Goal: Task Accomplishment & Management: Use online tool/utility

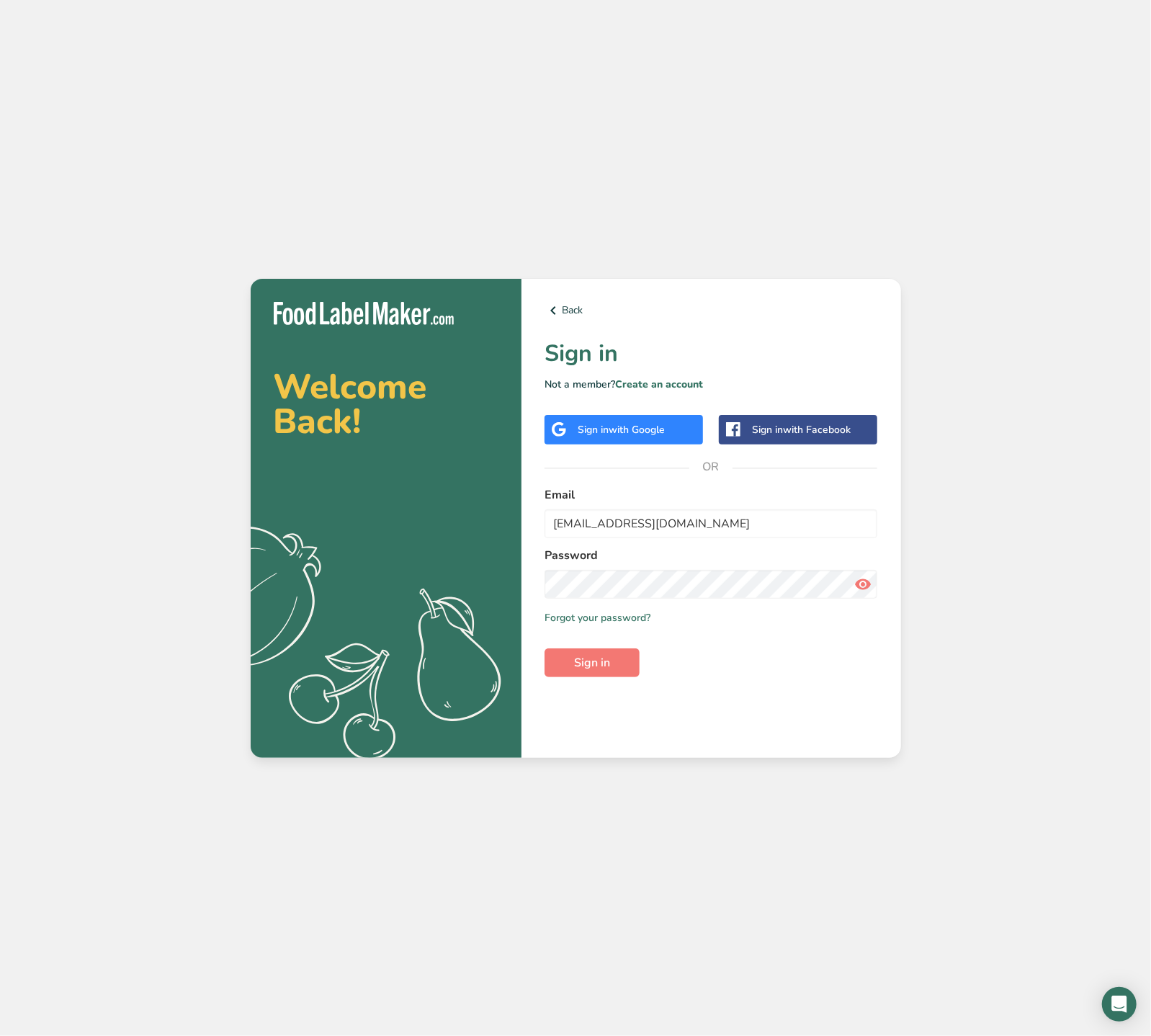
click at [602, 678] on div "Back Sign in Not a member? Create an account Sign in with Google Sign in with F…" at bounding box center [711, 518] width 380 height 479
click at [606, 673] on button "Sign in" at bounding box center [592, 663] width 95 height 29
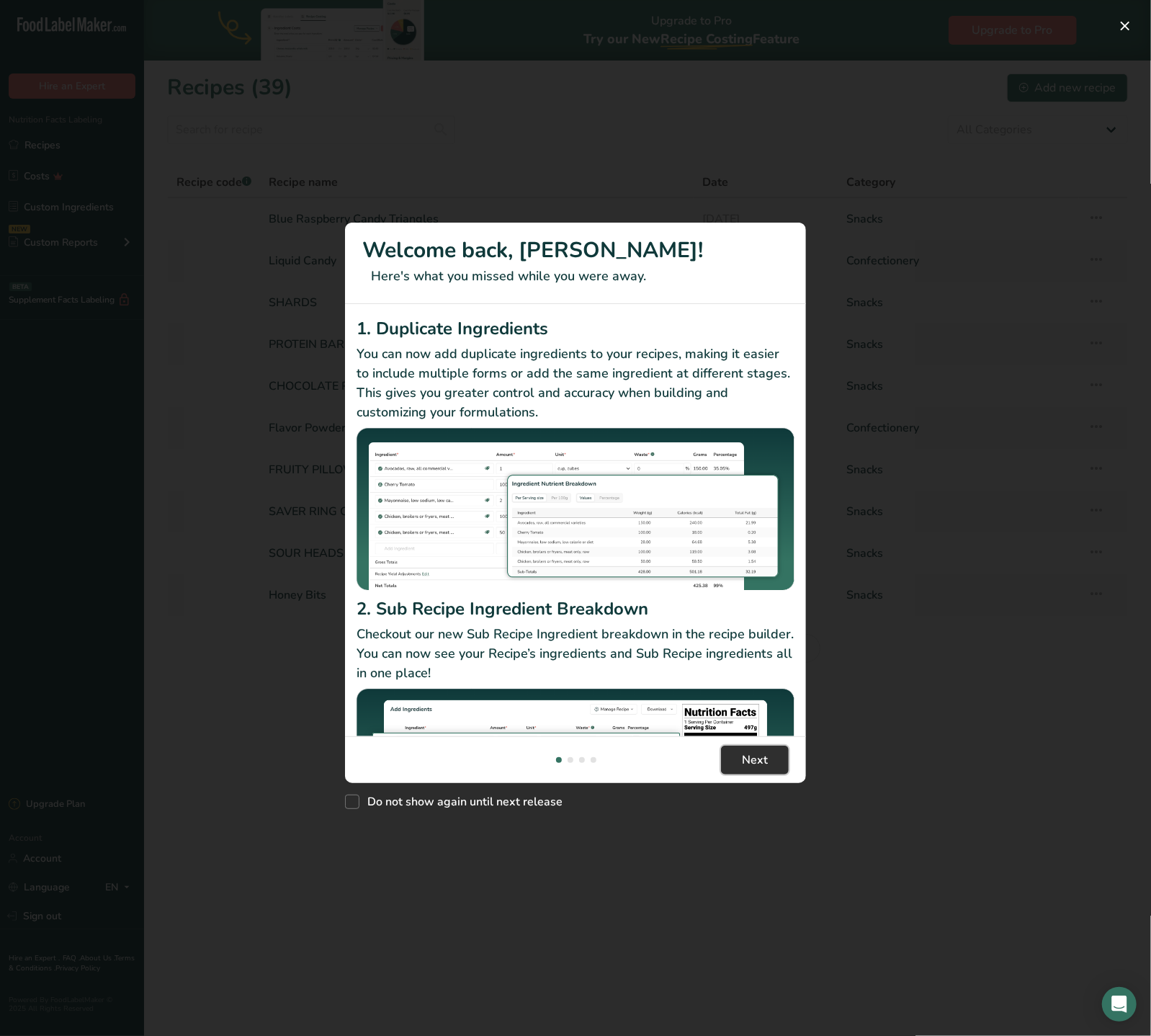
click at [737, 754] on button "Next" at bounding box center [755, 760] width 68 height 29
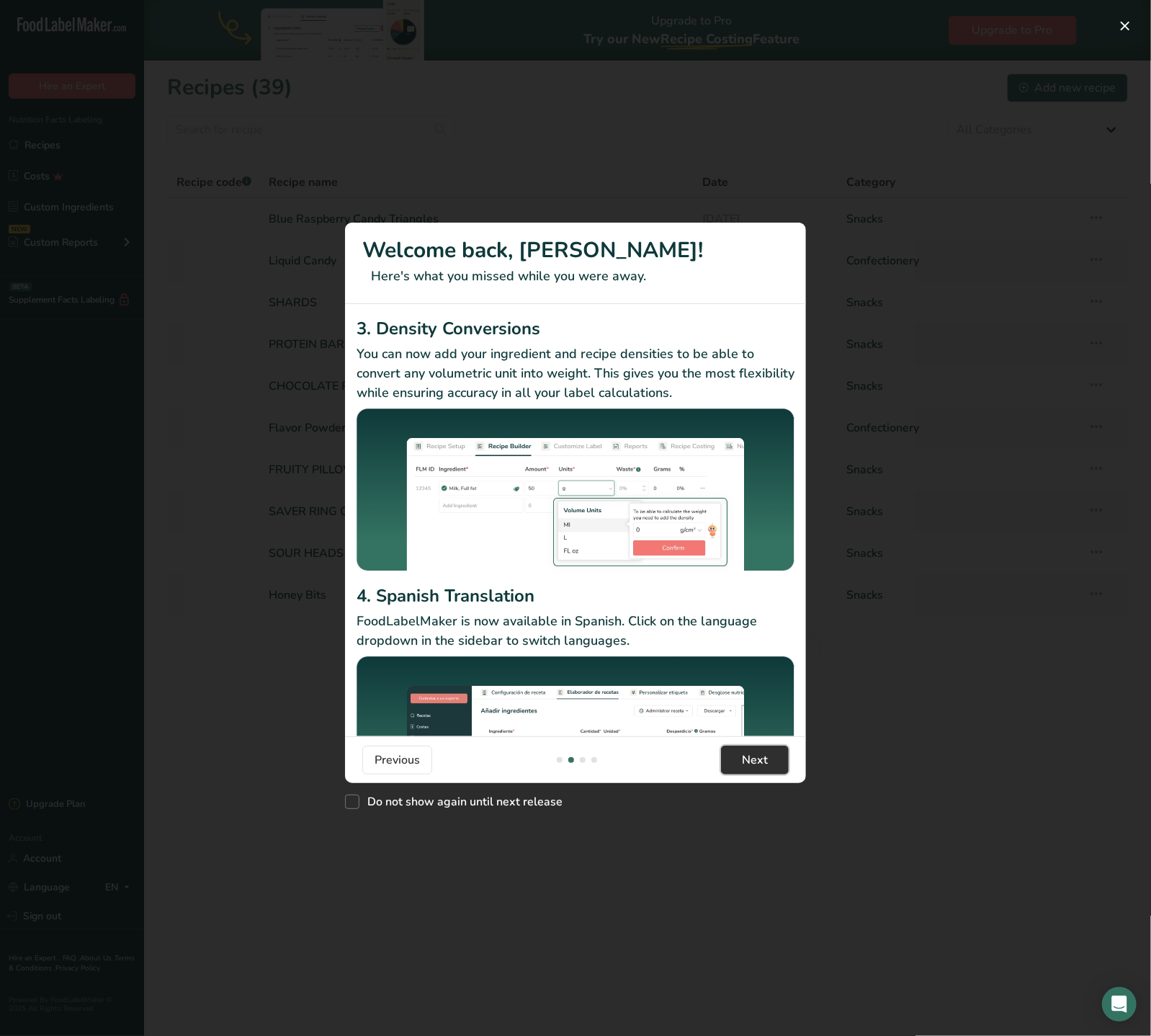
click at [737, 754] on button "Next" at bounding box center [755, 760] width 68 height 29
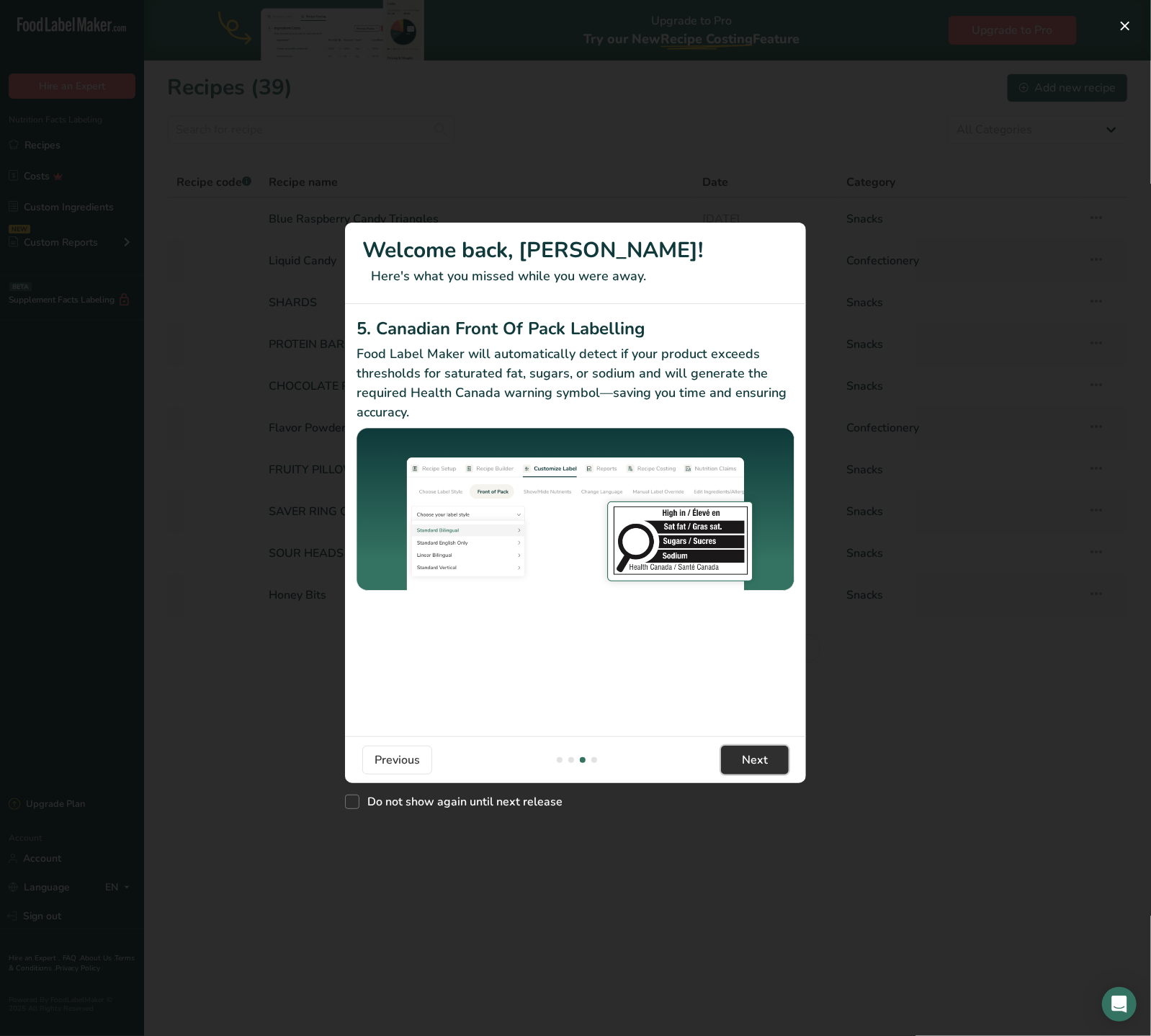
click at [737, 754] on button "Next" at bounding box center [755, 760] width 68 height 29
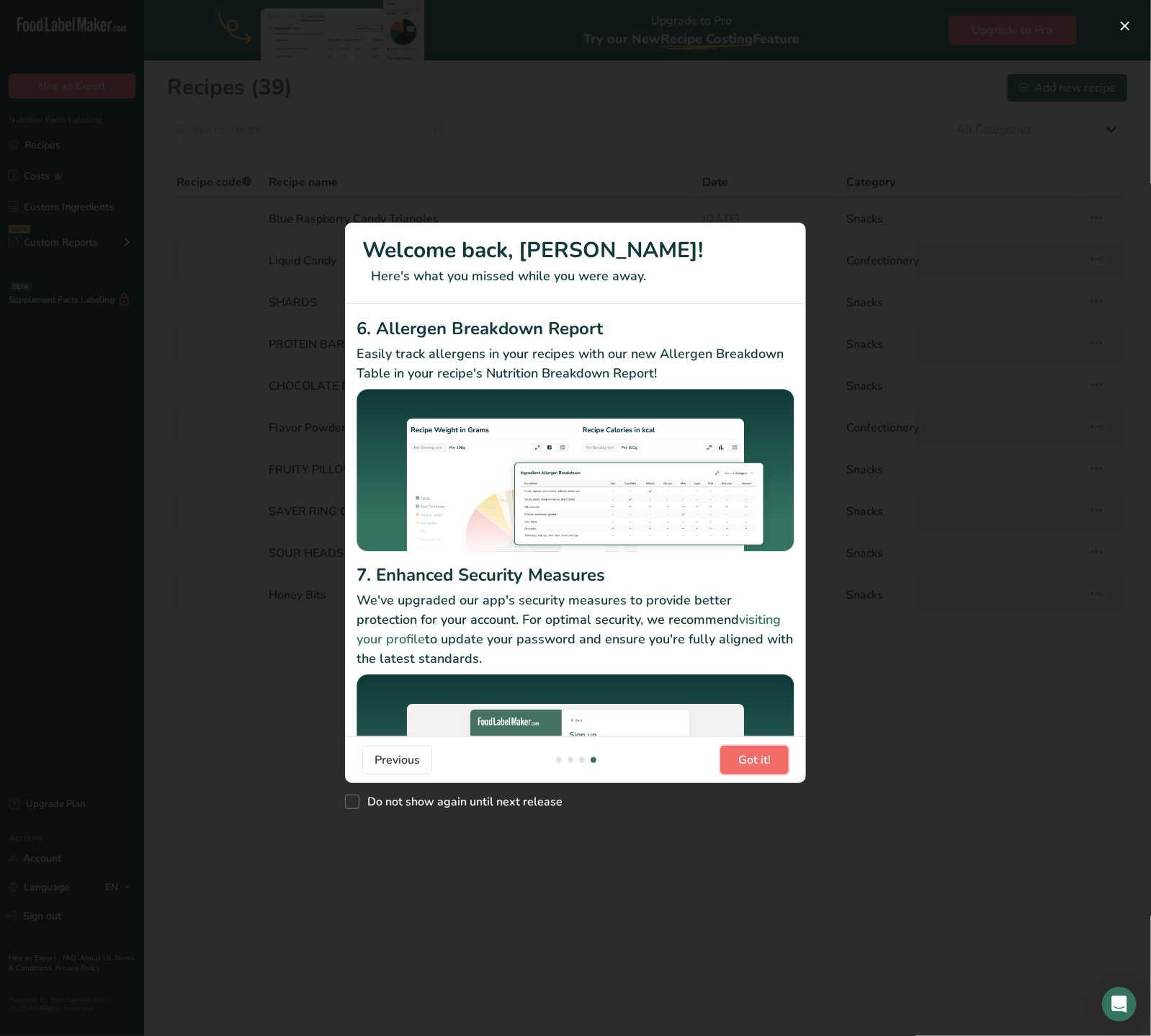
click at [737, 754] on button "Got it!" at bounding box center [754, 760] width 69 height 29
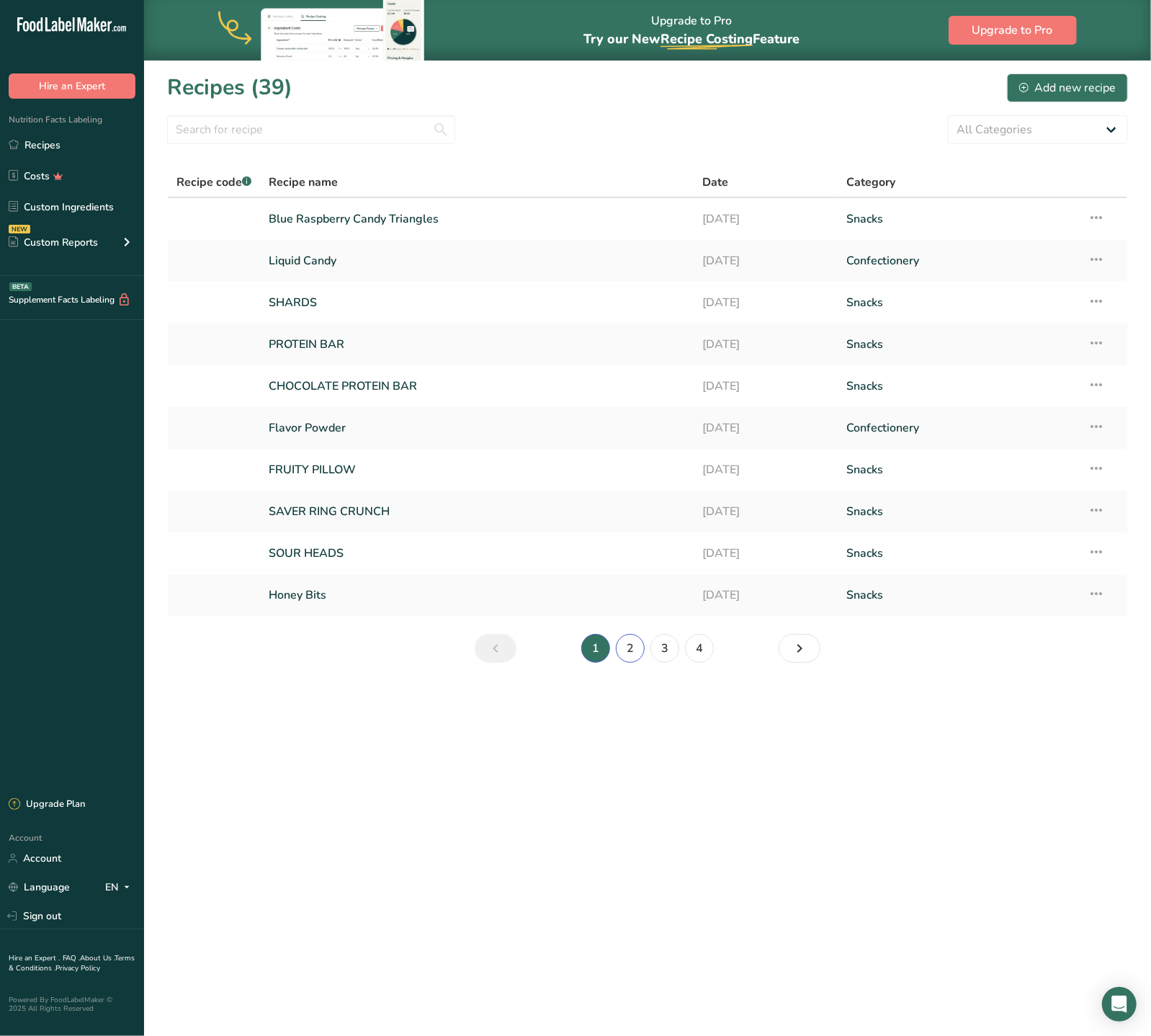
click at [636, 649] on link "2" at bounding box center [631, 648] width 29 height 29
click at [342, 213] on link "GUMMY BEARS" at bounding box center [477, 219] width 416 height 30
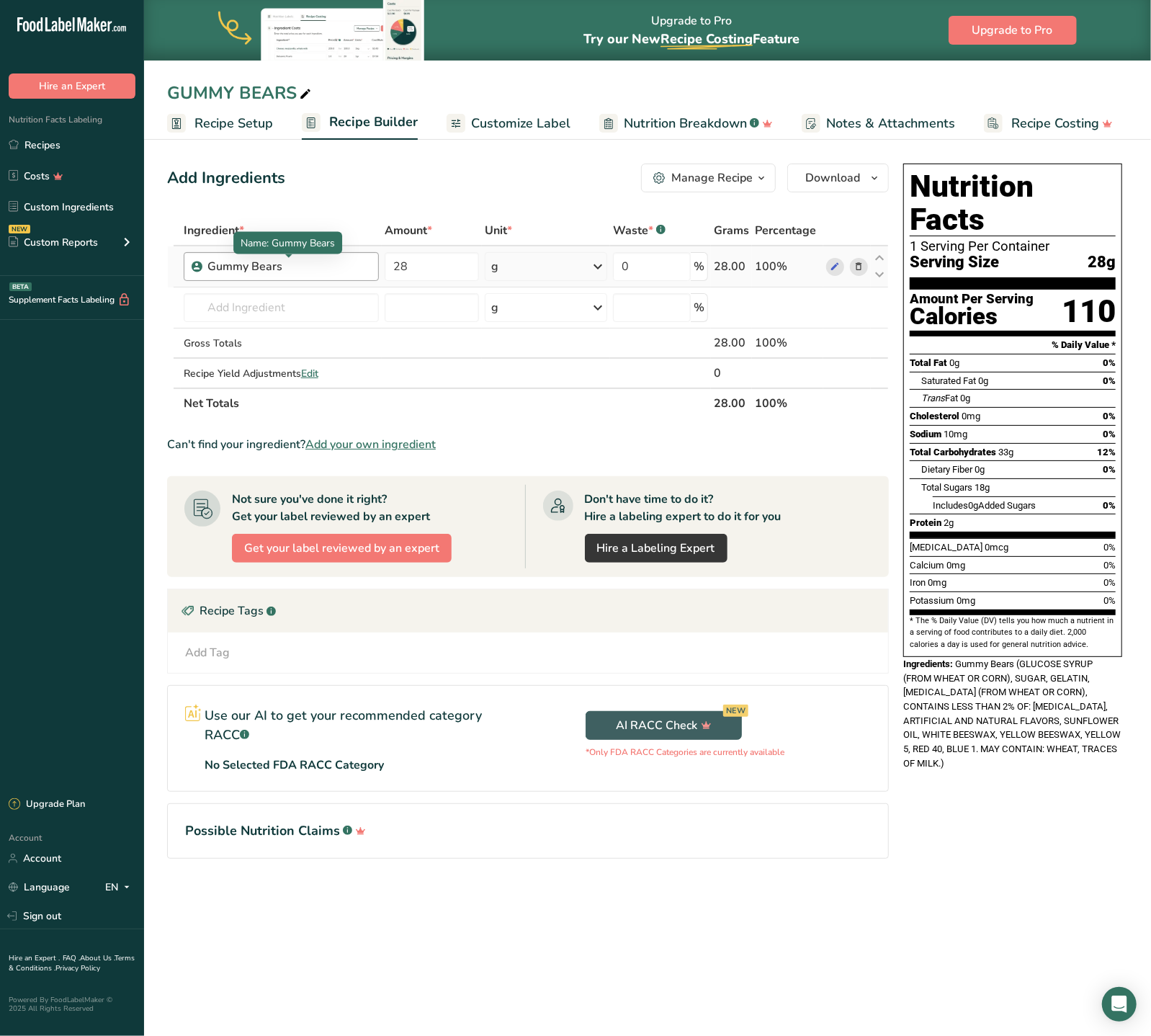
click at [363, 272] on div "Gummy Bears" at bounding box center [288, 266] width 163 height 17
drag, startPoint x: 413, startPoint y: 259, endPoint x: 391, endPoint y: 266, distance: 23.1
click at [391, 266] on input "28" at bounding box center [431, 266] width 95 height 29
type input "227"
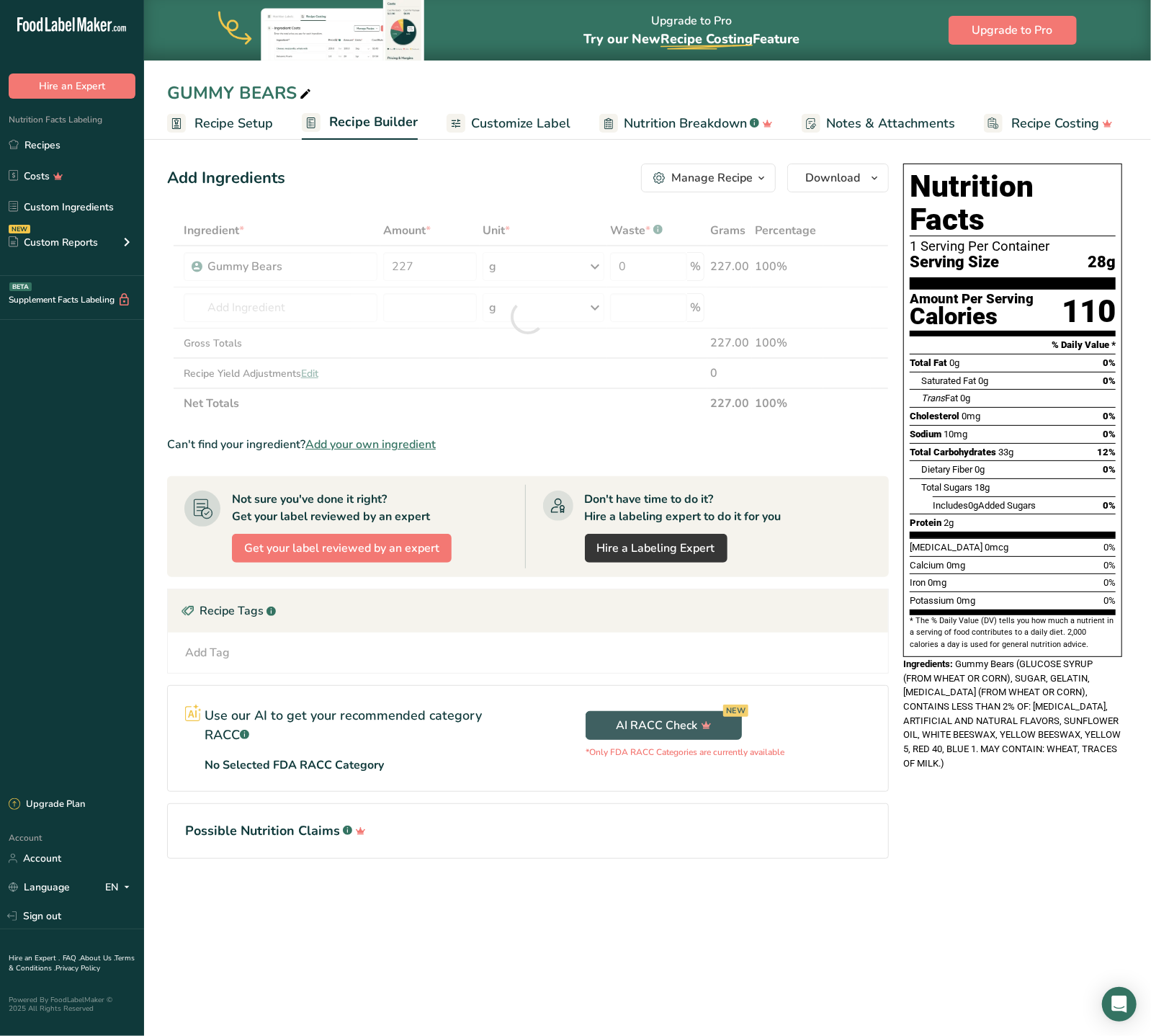
click at [671, 448] on div "Can't find your ingredient? Add your own ingredient" at bounding box center [528, 444] width 722 height 17
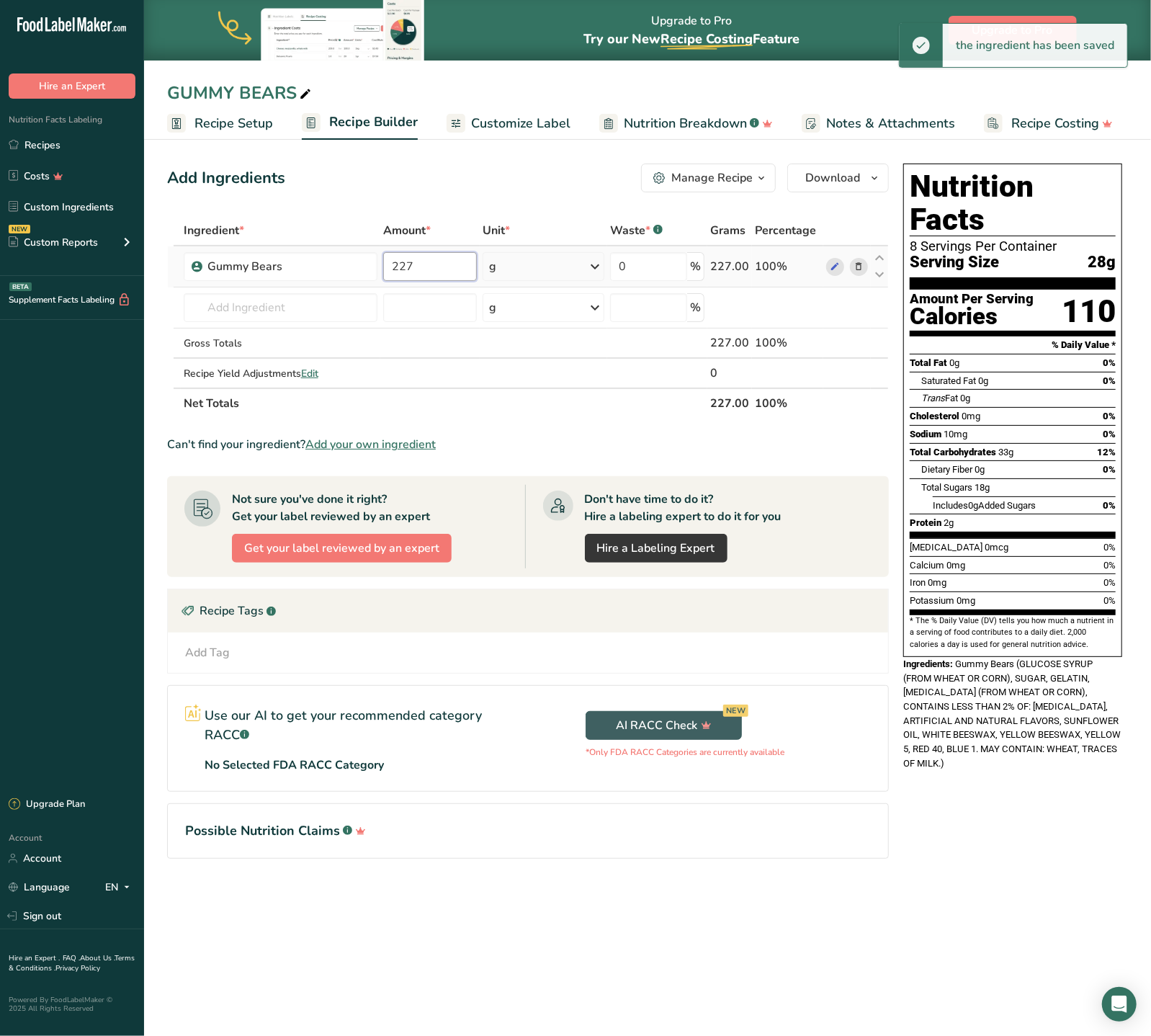
click at [442, 261] on input "227" at bounding box center [430, 266] width 94 height 29
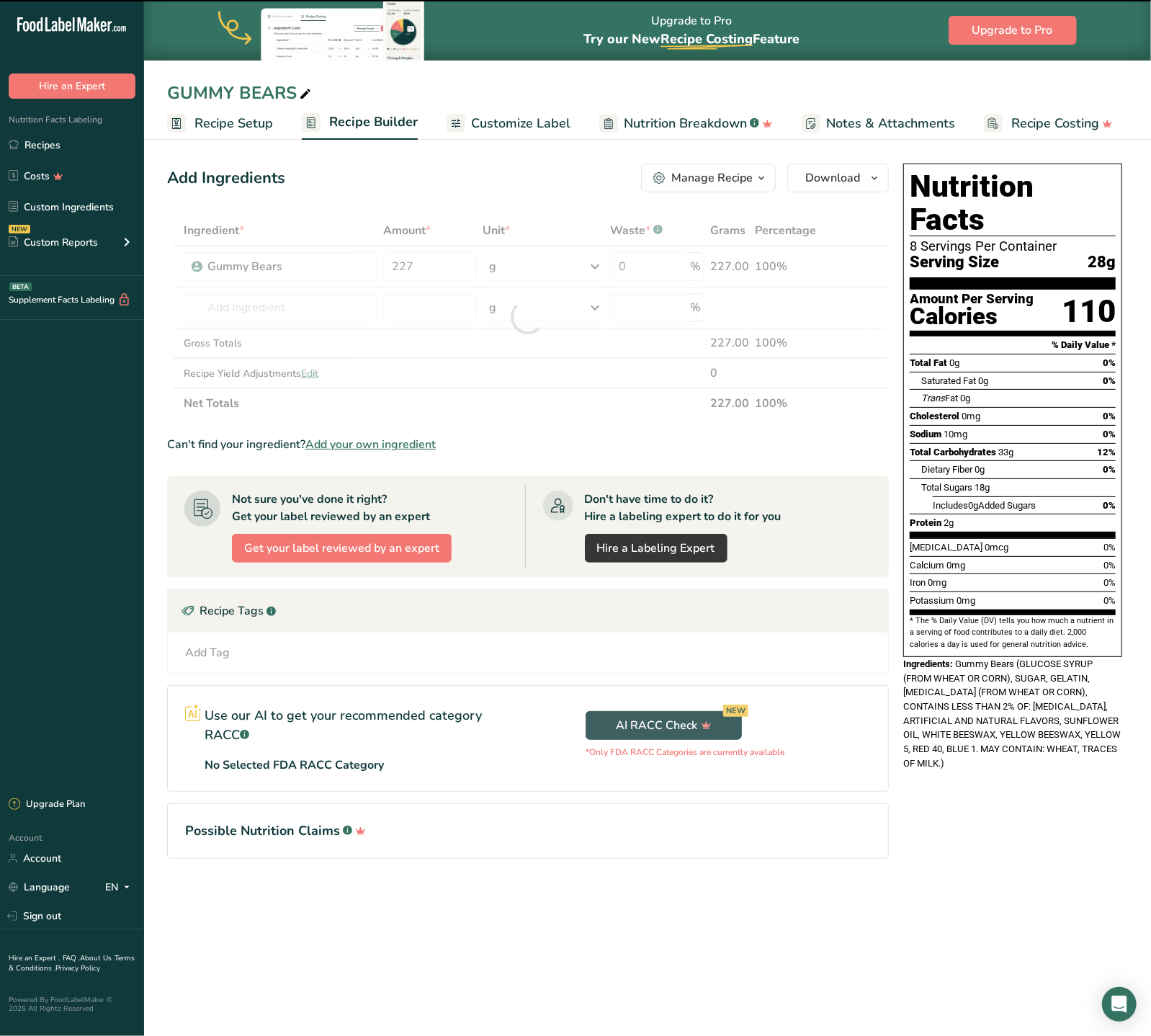
click at [520, 124] on span "Customize Label" at bounding box center [520, 124] width 100 height 19
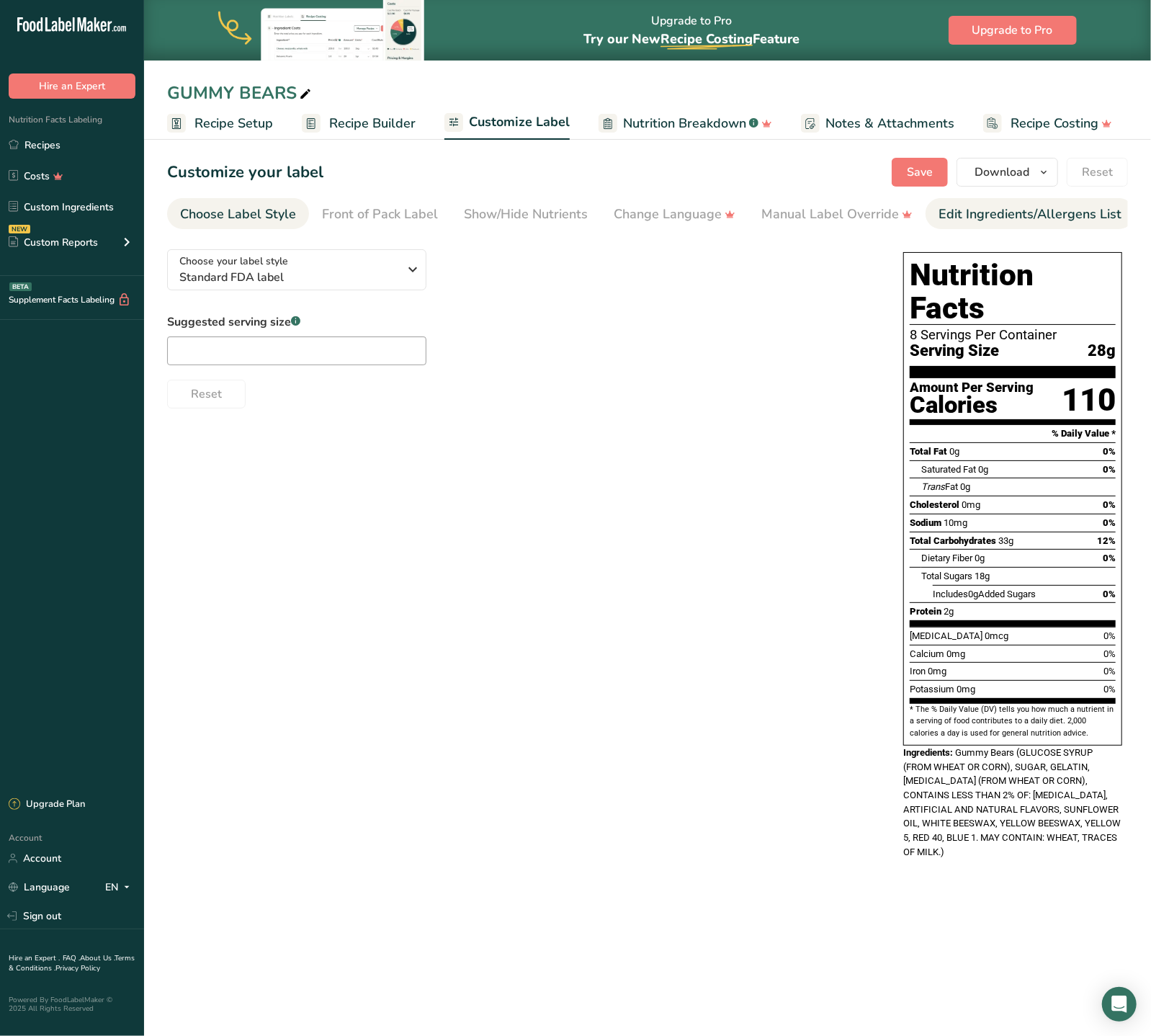
click at [969, 206] on div "Edit Ingredients/Allergens List" at bounding box center [1030, 214] width 183 height 19
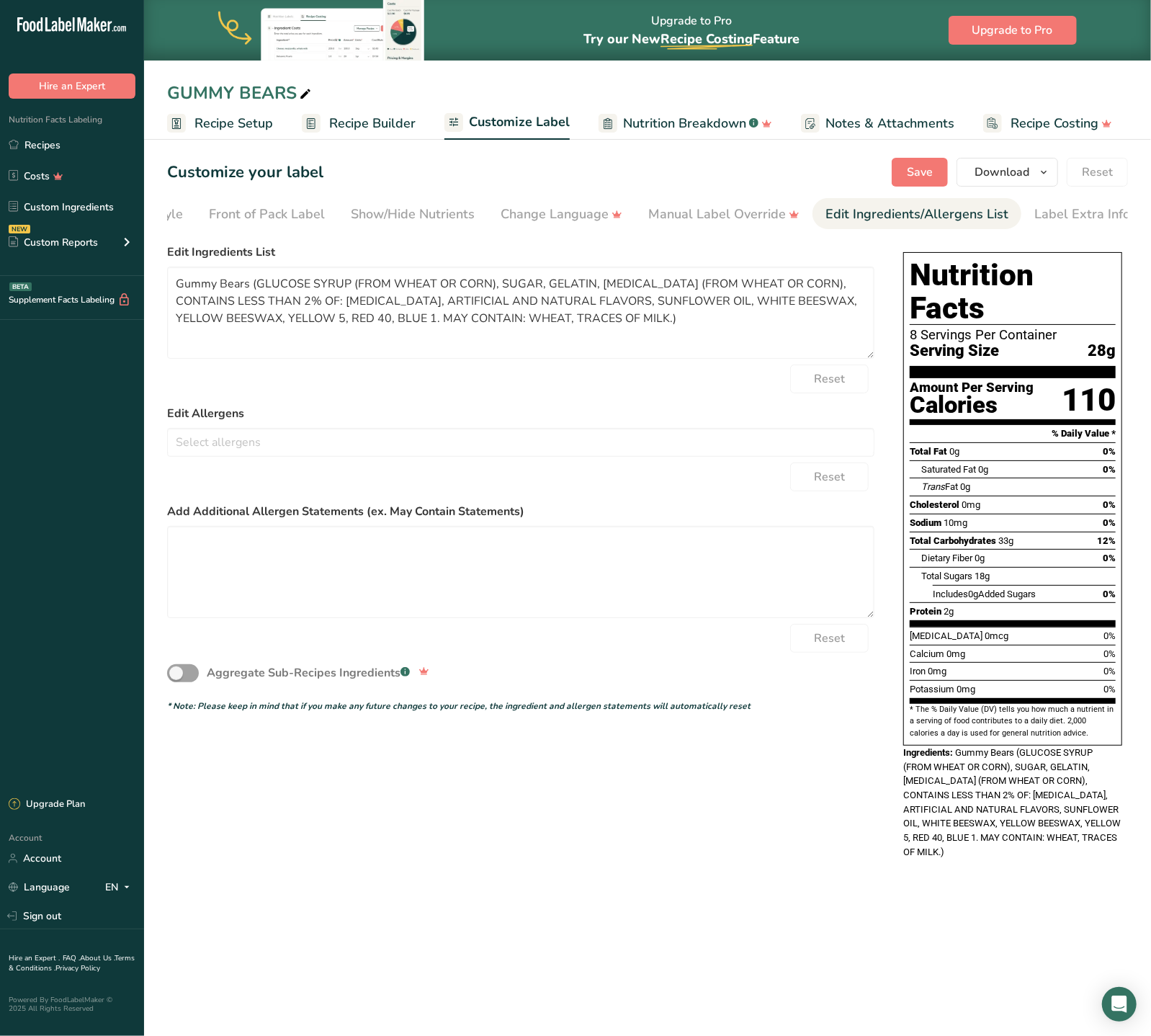
scroll to position [0, 119]
drag, startPoint x: 255, startPoint y: 282, endPoint x: 145, endPoint y: 270, distance: 110.7
click at [167, 270] on textarea "Gummy Bears (GLUCOSE SYRUP (FROM WHEAT OR CORN), SUGAR, GELATIN, [MEDICAL_DATA]…" at bounding box center [520, 312] width 707 height 92
click at [560, 319] on textarea "GLUCOSE SYRUP (FROM WHEAT OR CORN), SUGAR, GELATIN, [MEDICAL_DATA] (FROM WHEAT …" at bounding box center [520, 312] width 707 height 92
type textarea "GLUCOSE SYRUP (FROM WHEAT OR CORN), SUGAR, GELATIN, [MEDICAL_DATA] (FROM WHEAT …"
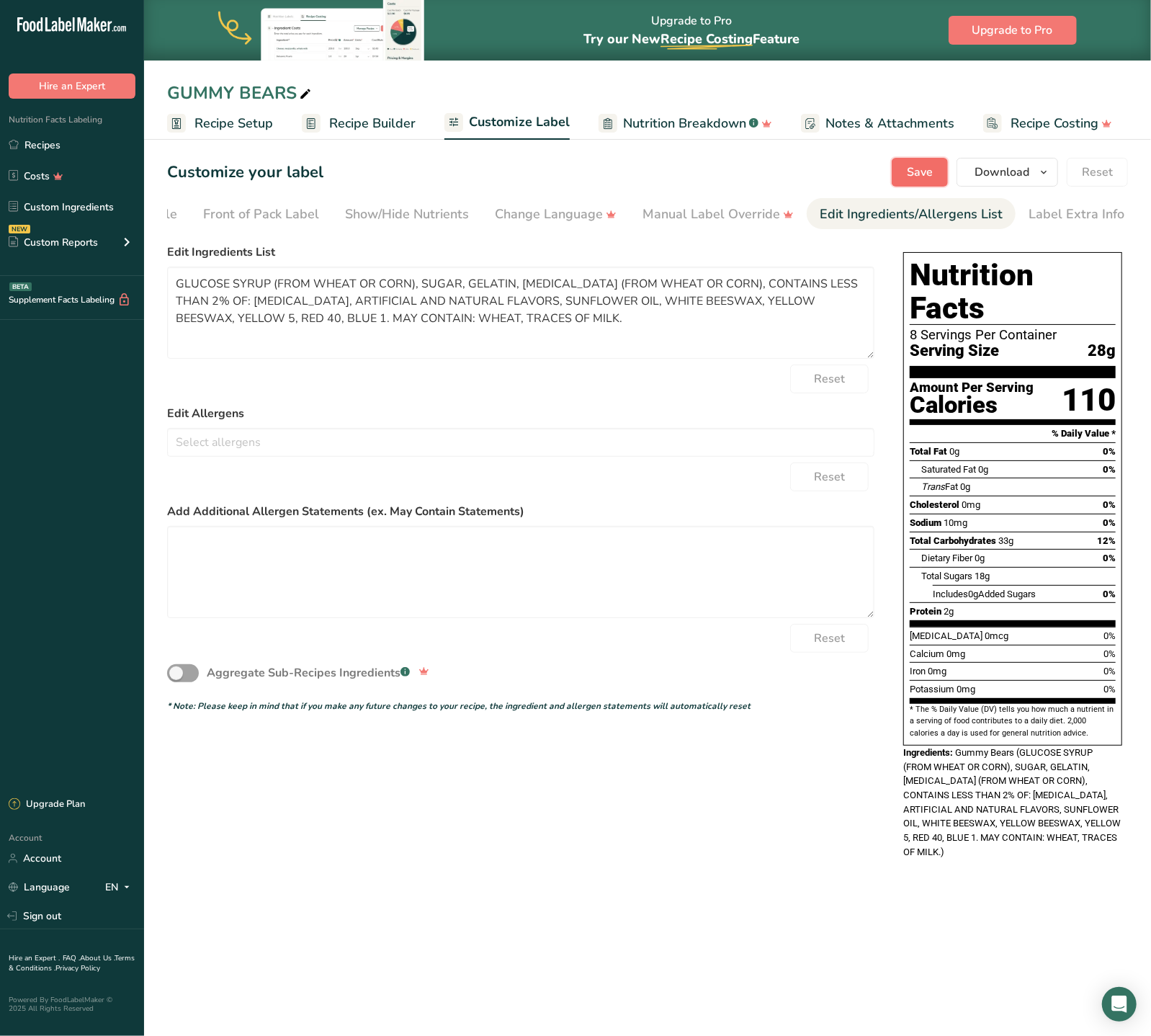
click at [924, 163] on button "Save" at bounding box center [920, 172] width 56 height 29
click at [372, 120] on span "Recipe Builder" at bounding box center [372, 124] width 87 height 19
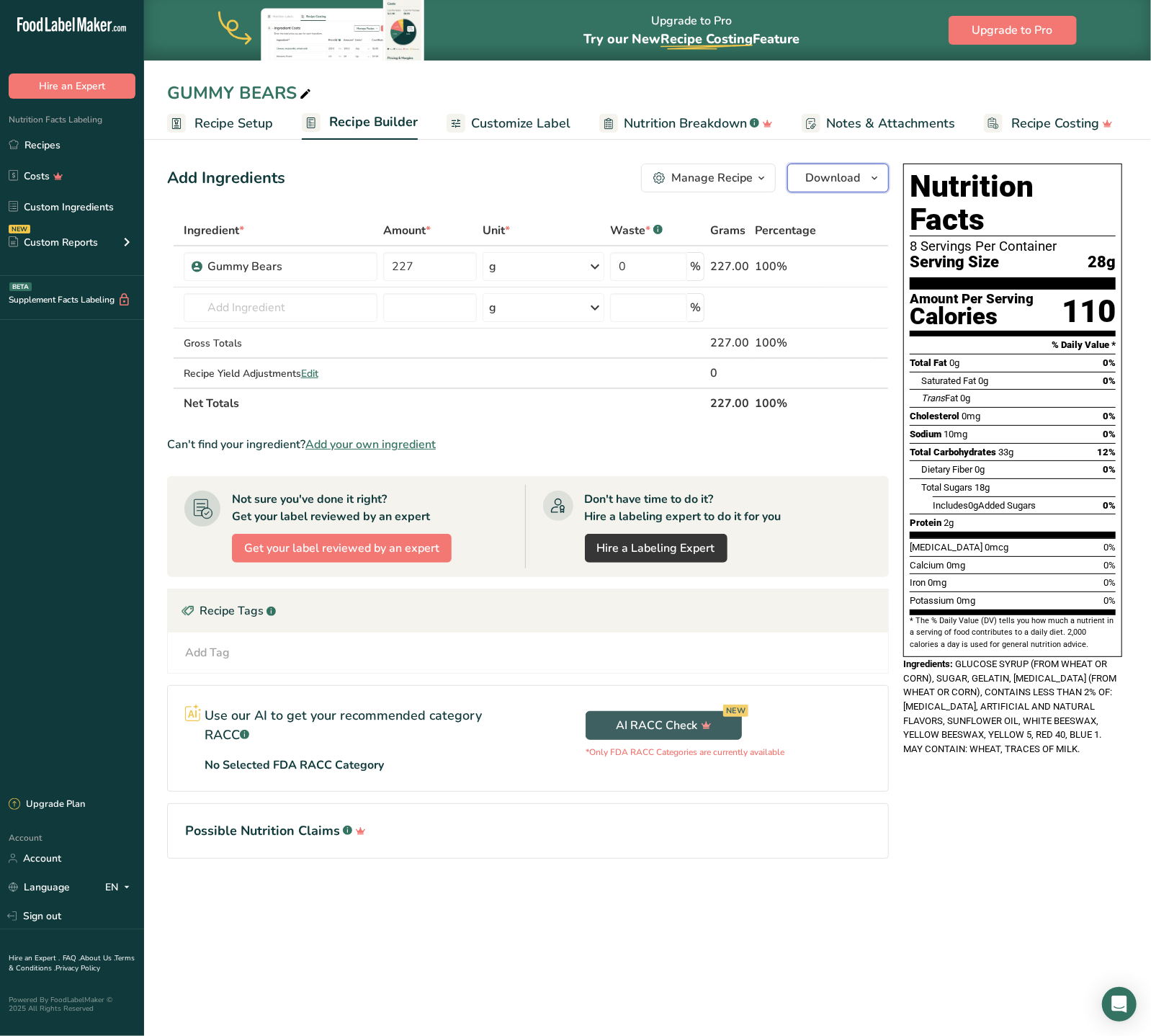
click at [856, 175] on span "Download" at bounding box center [833, 177] width 55 height 17
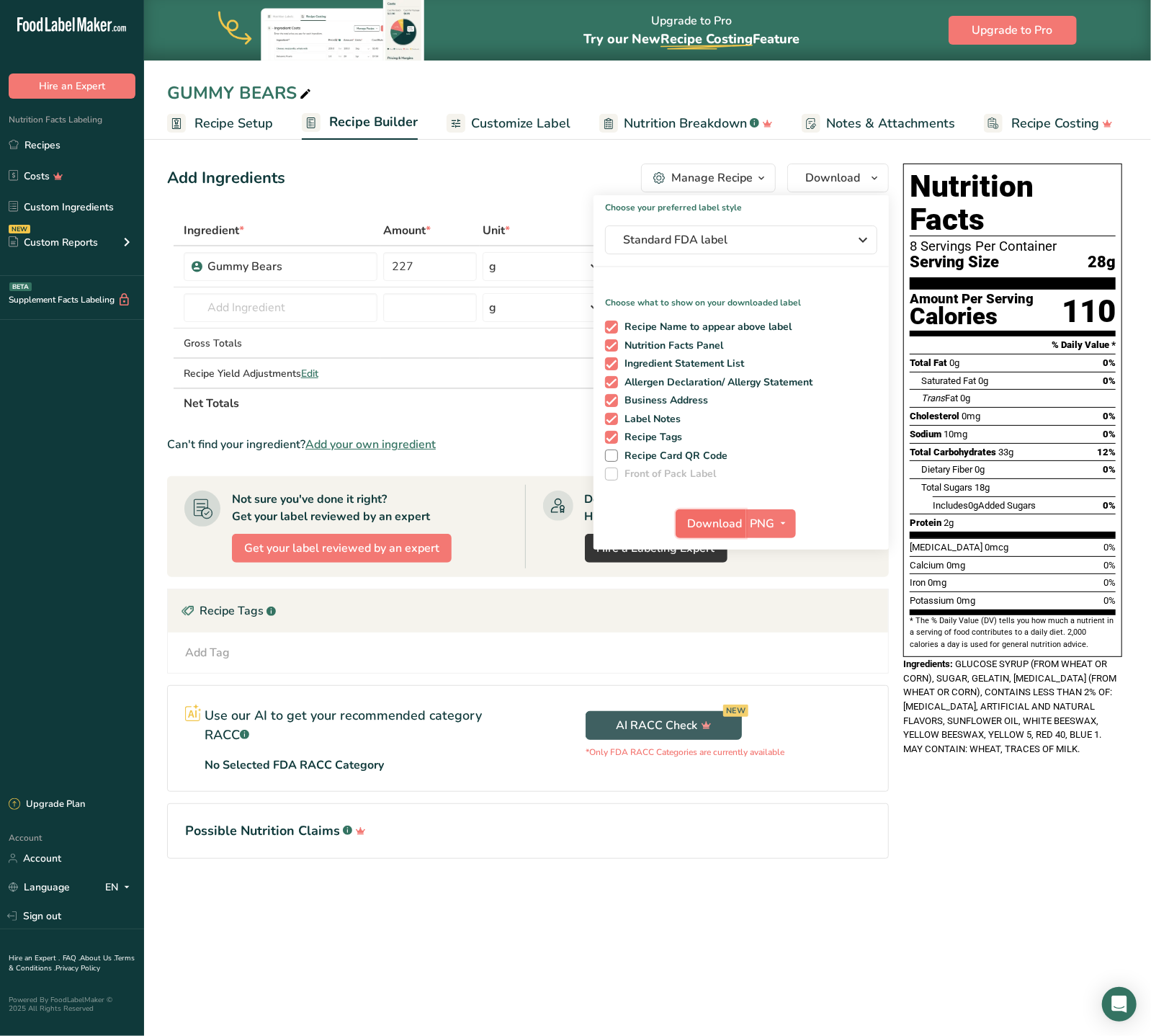
click at [722, 520] on span "Download" at bounding box center [716, 523] width 55 height 17
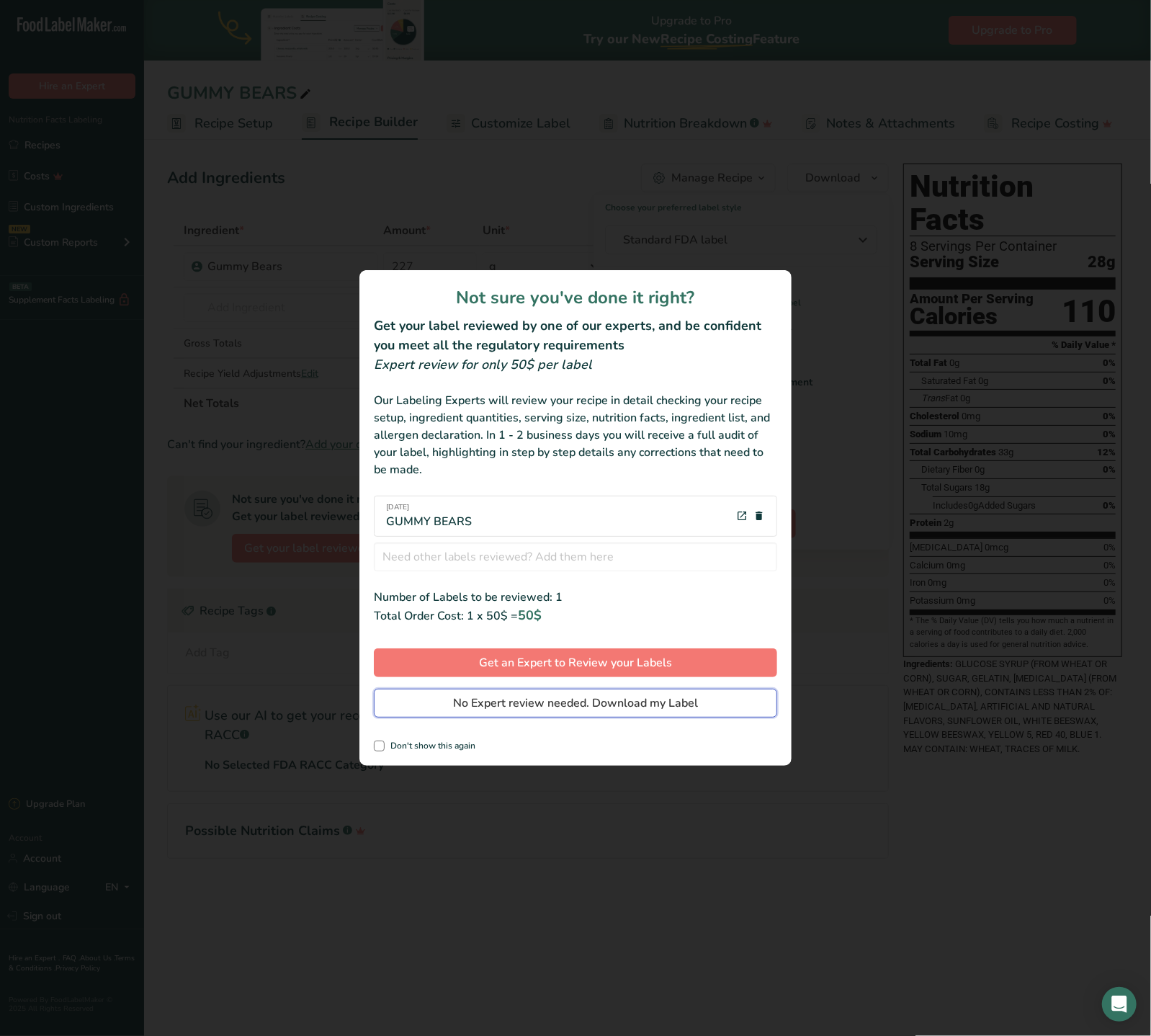
drag, startPoint x: 580, startPoint y: 703, endPoint x: 573, endPoint y: 711, distance: 10.6
click at [575, 711] on span "No Expert review needed. Download my Label" at bounding box center [576, 703] width 245 height 17
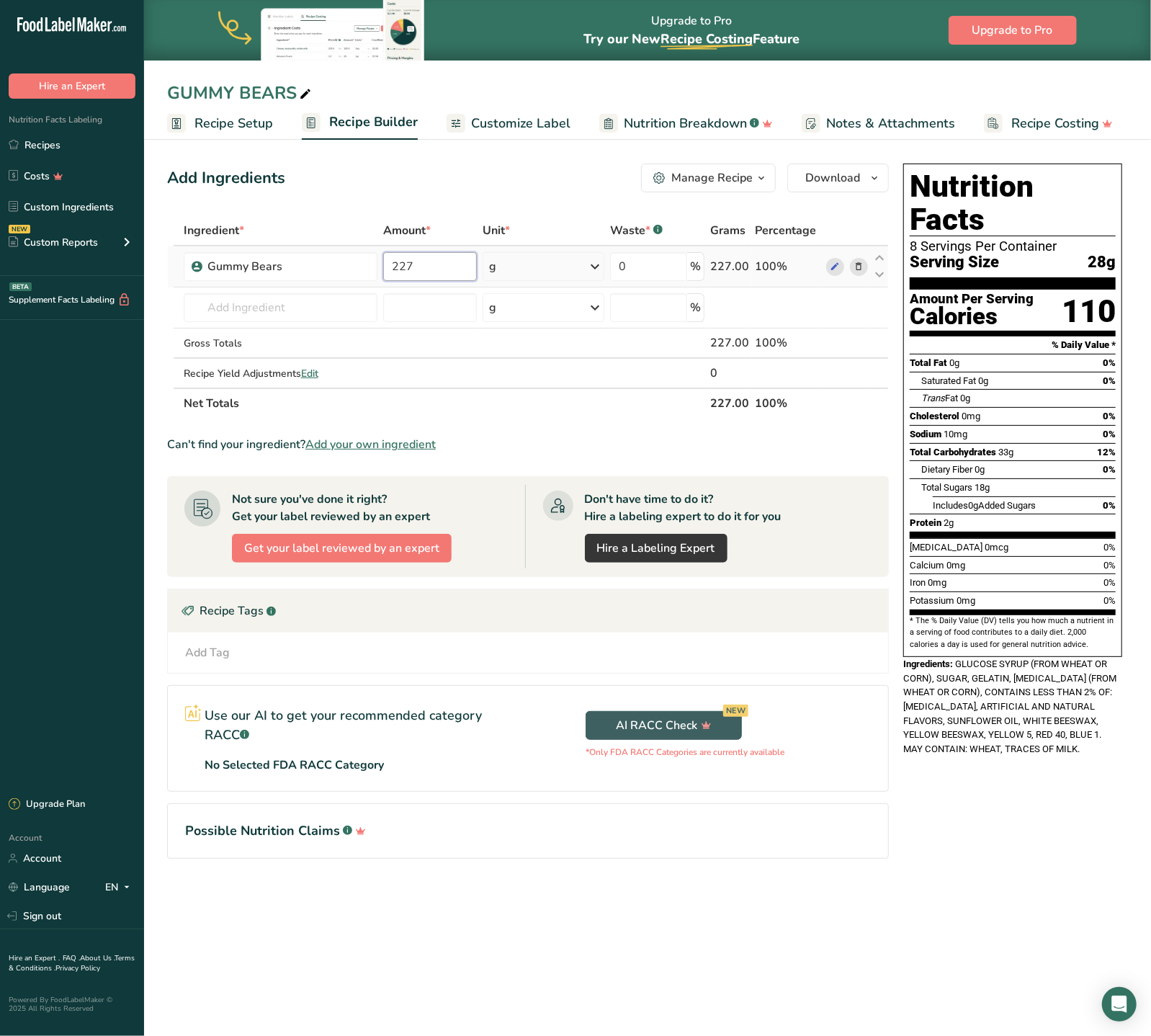
drag, startPoint x: 422, startPoint y: 270, endPoint x: 349, endPoint y: 264, distance: 73.2
click at [383, 264] on input "227" at bounding box center [430, 266] width 94 height 29
type input "453"
click at [579, 418] on section "Ingredient * Amount * Unit * Waste * .a-a{fill:#347362;}.b-a{fill:#fff;} Grams …" at bounding box center [528, 548] width 722 height 666
click at [530, 122] on span "Customize Label" at bounding box center [520, 124] width 100 height 19
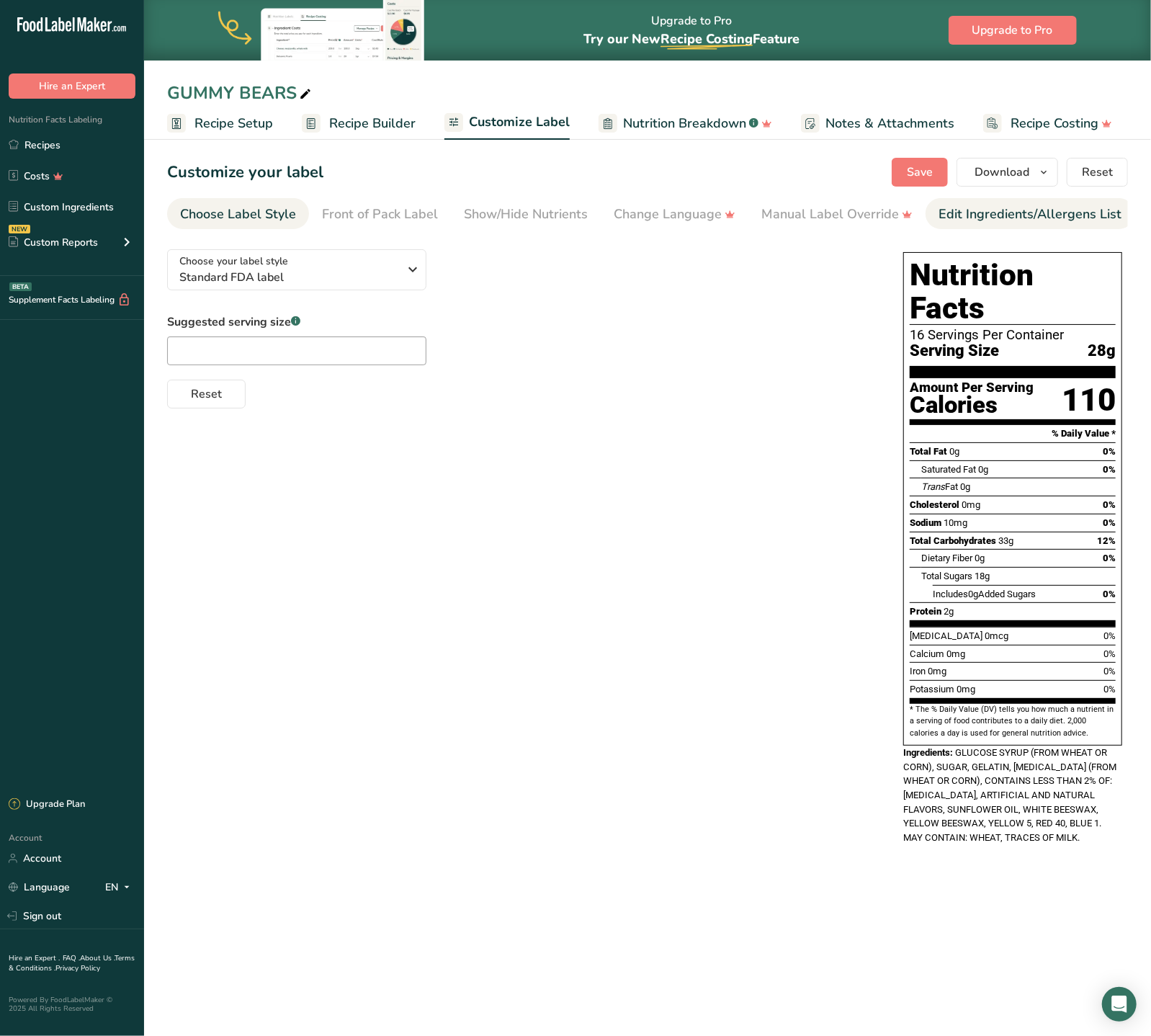
click at [947, 214] on div "Edit Ingredients/Allergens List" at bounding box center [1030, 214] width 183 height 19
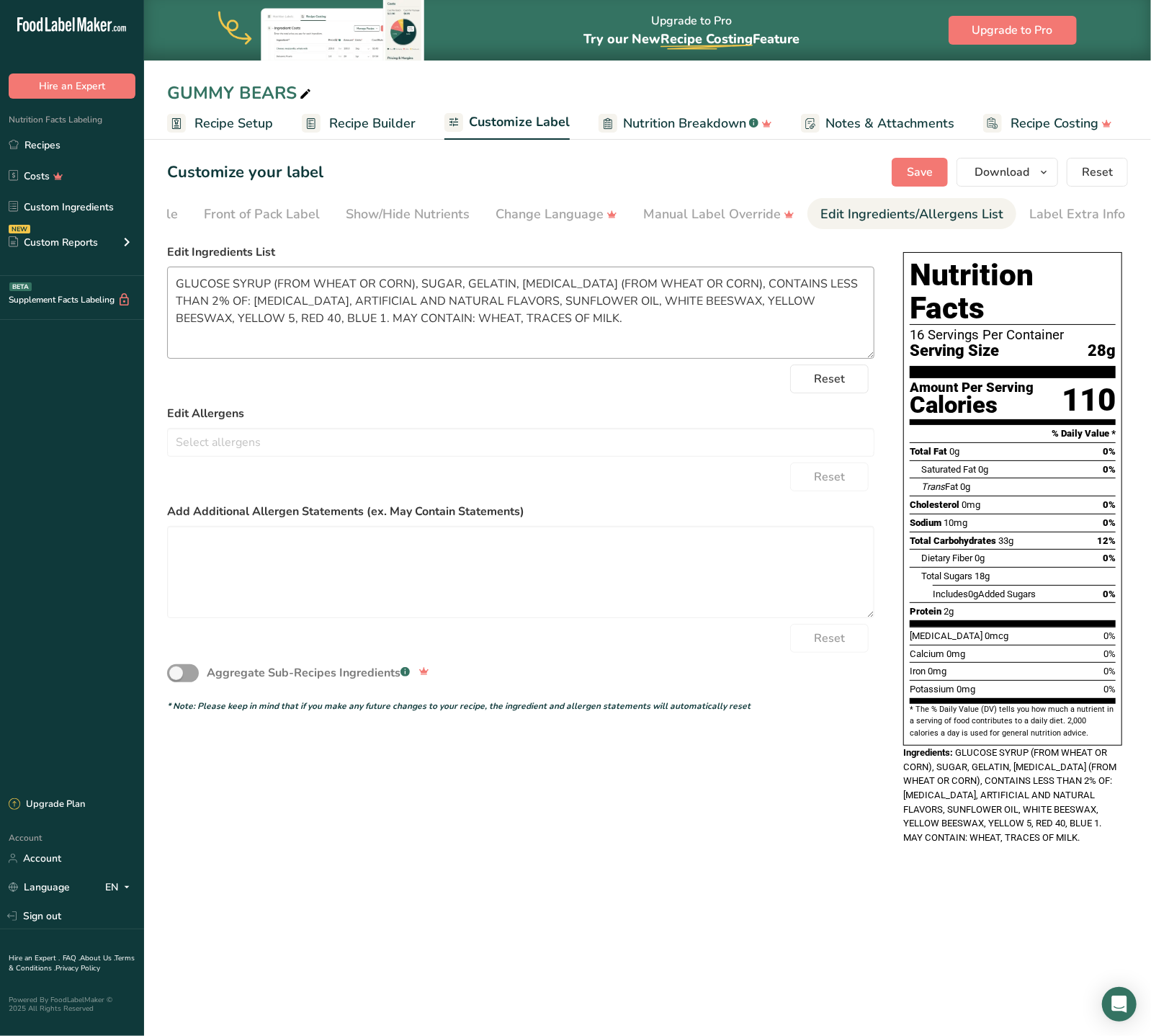
scroll to position [0, 119]
click at [1037, 163] on button "Download" at bounding box center [1007, 172] width 101 height 29
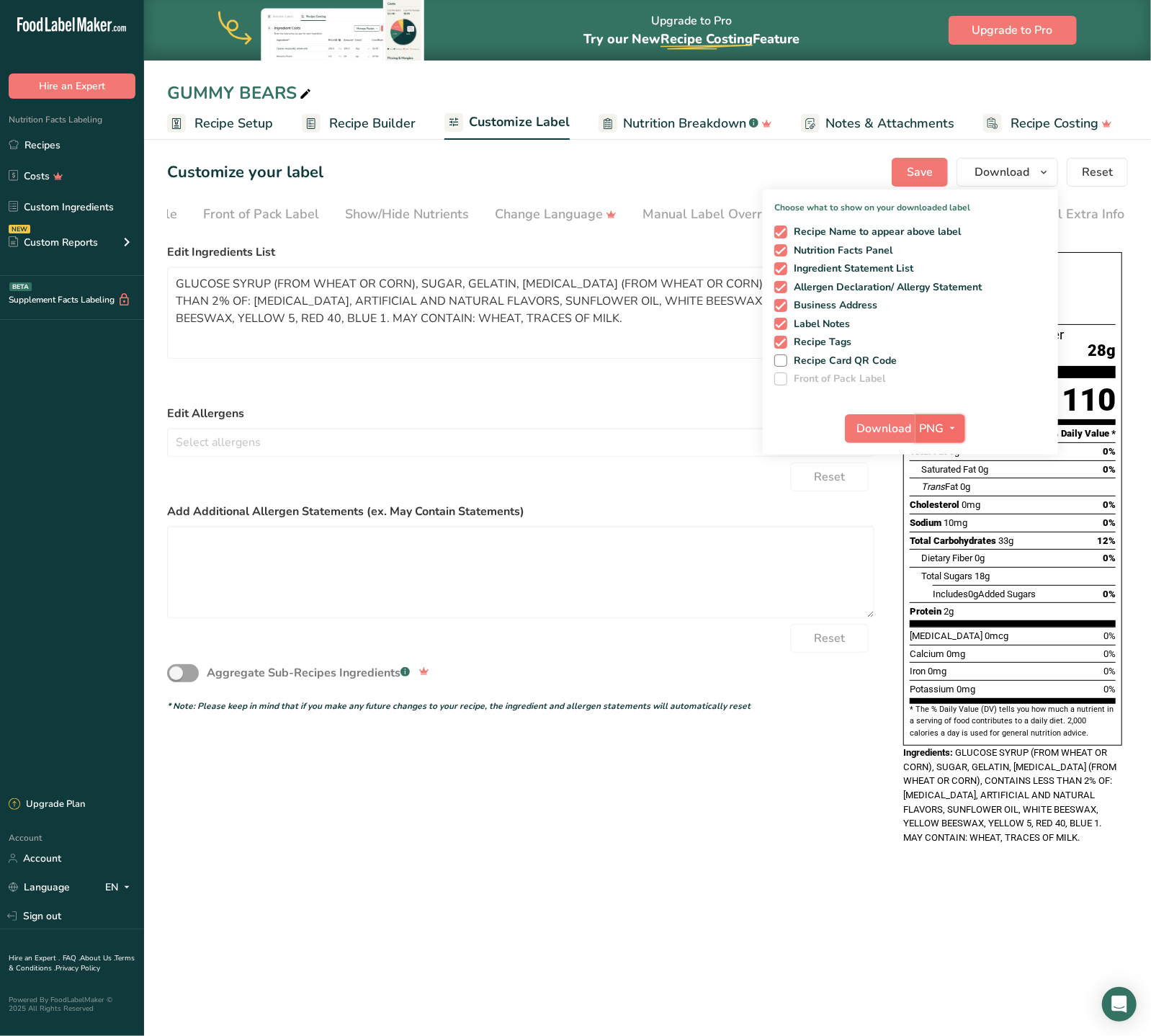
click at [939, 423] on span "PNG" at bounding box center [932, 428] width 24 height 17
click at [892, 427] on span "Download" at bounding box center [885, 428] width 55 height 17
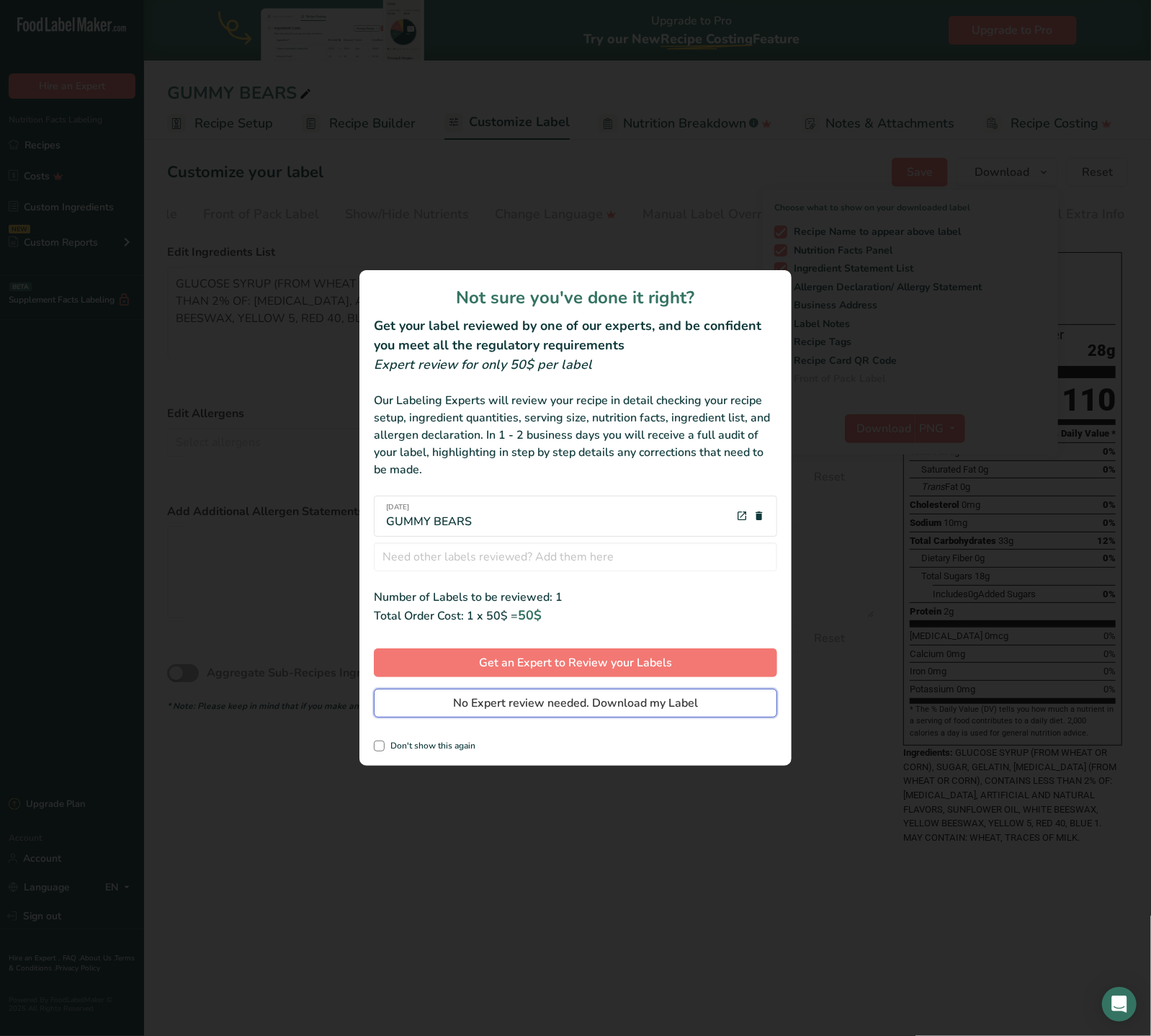
click at [563, 701] on span "No Expert review needed. Download my Label" at bounding box center [576, 703] width 245 height 17
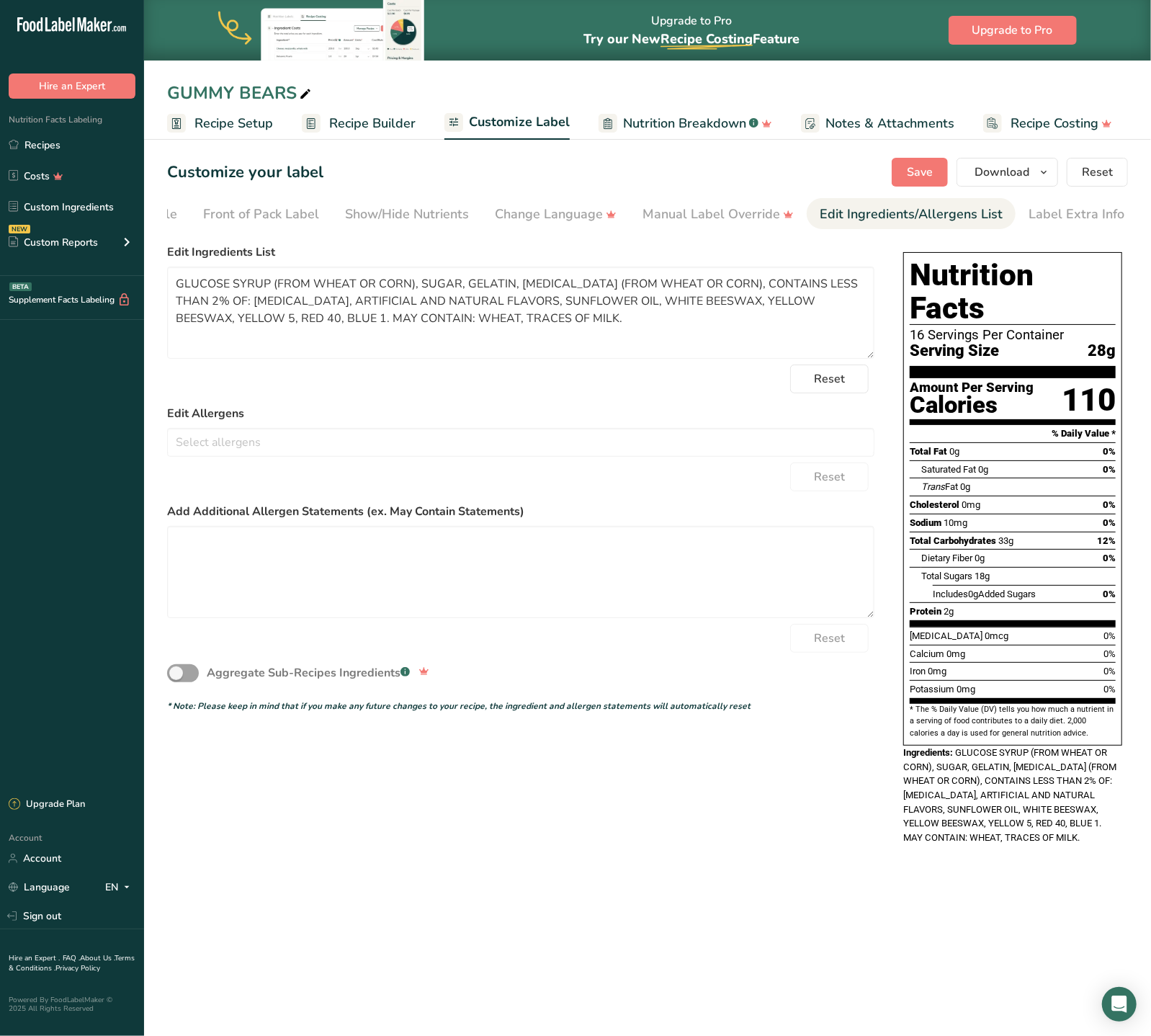
click at [380, 125] on span "Recipe Builder" at bounding box center [372, 124] width 87 height 19
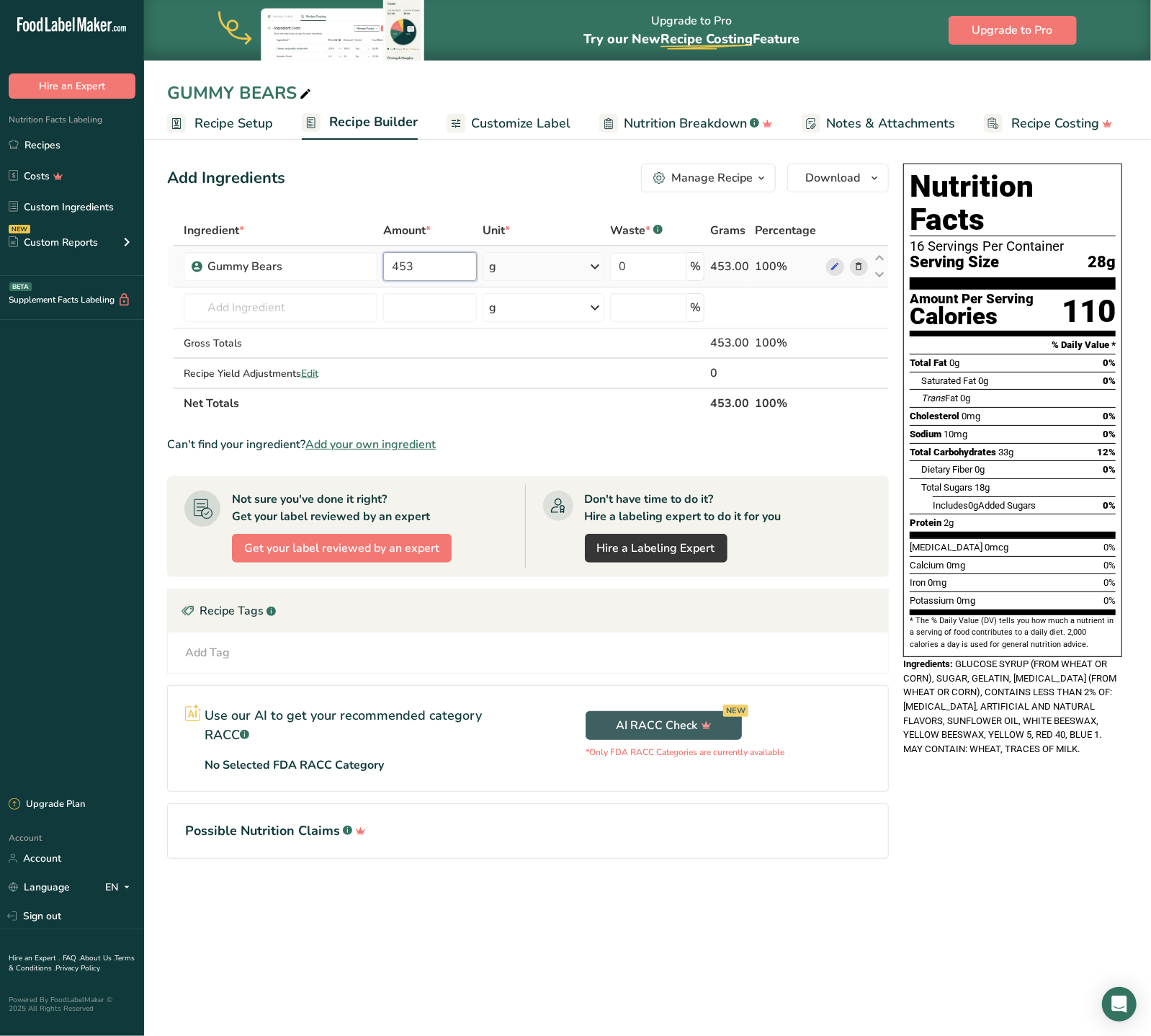
drag, startPoint x: 429, startPoint y: 261, endPoint x: 331, endPoint y: 247, distance: 99.0
click at [383, 252] on input "453" at bounding box center [430, 266] width 94 height 29
type input "907"
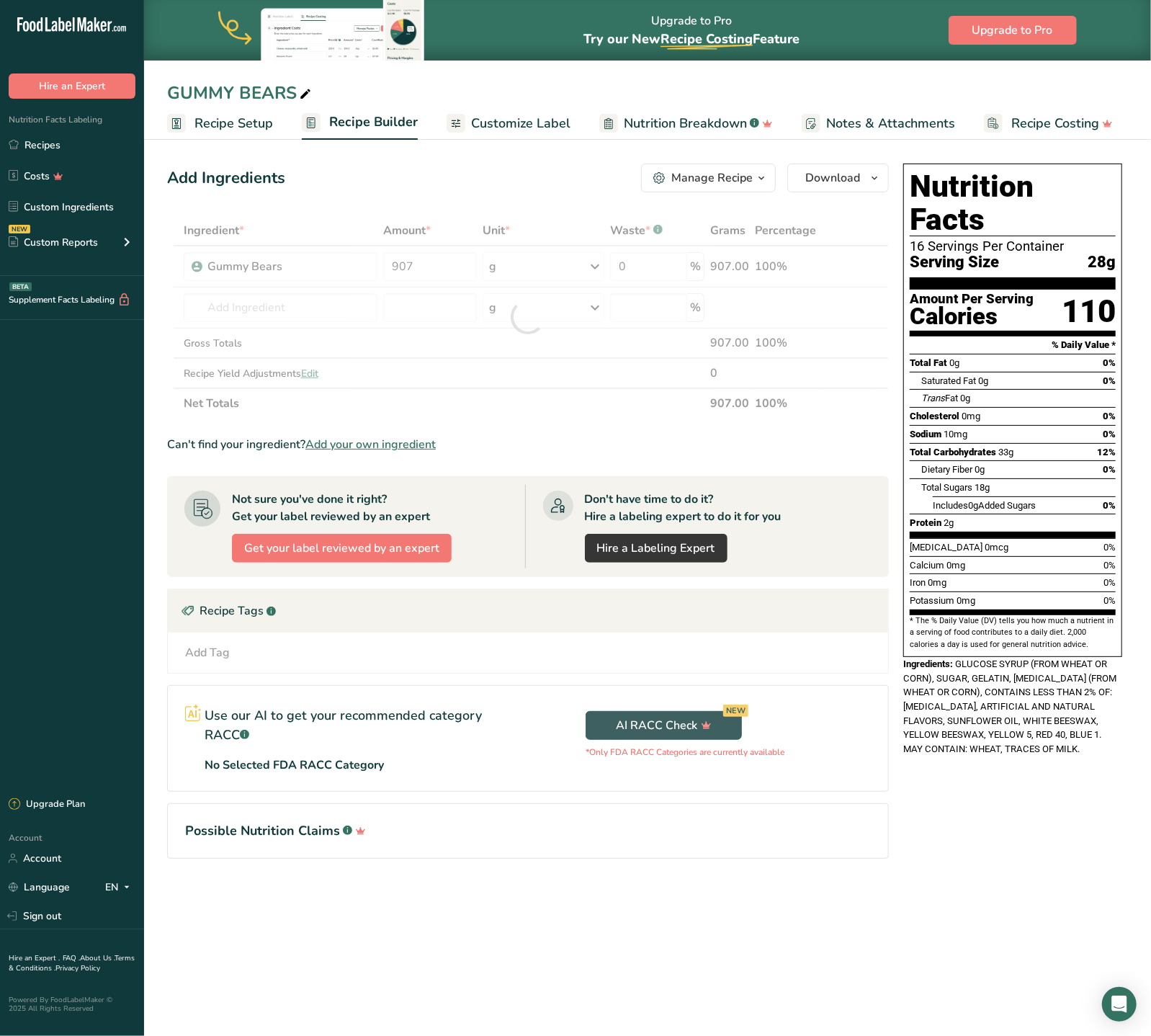
click at [832, 454] on section "Ingredient * Amount * Unit * Waste * .a-a{fill:#347362;}.b-a{fill:#fff;} Grams …" at bounding box center [528, 548] width 722 height 666
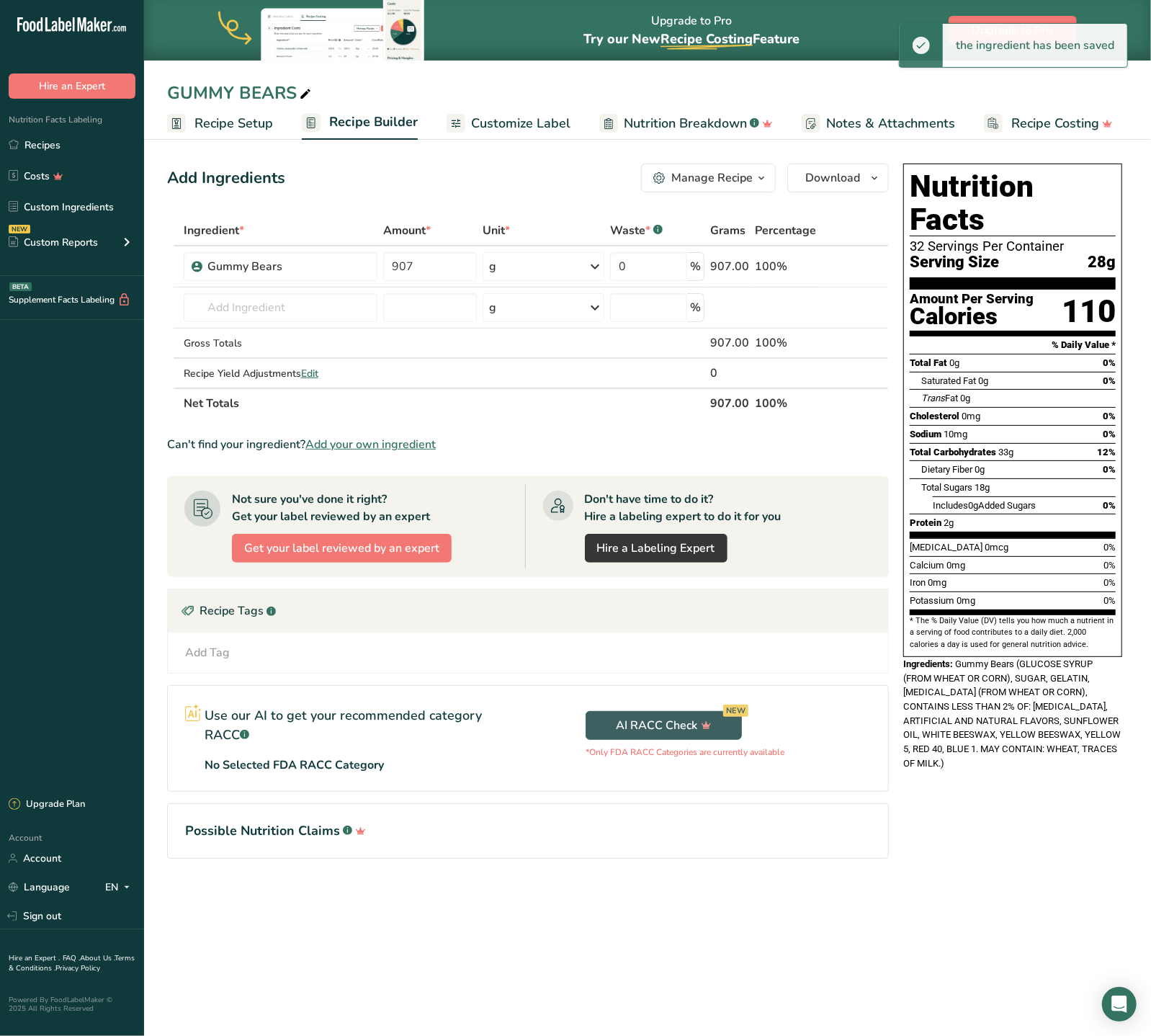
click at [554, 120] on span "Customize Label" at bounding box center [520, 124] width 100 height 19
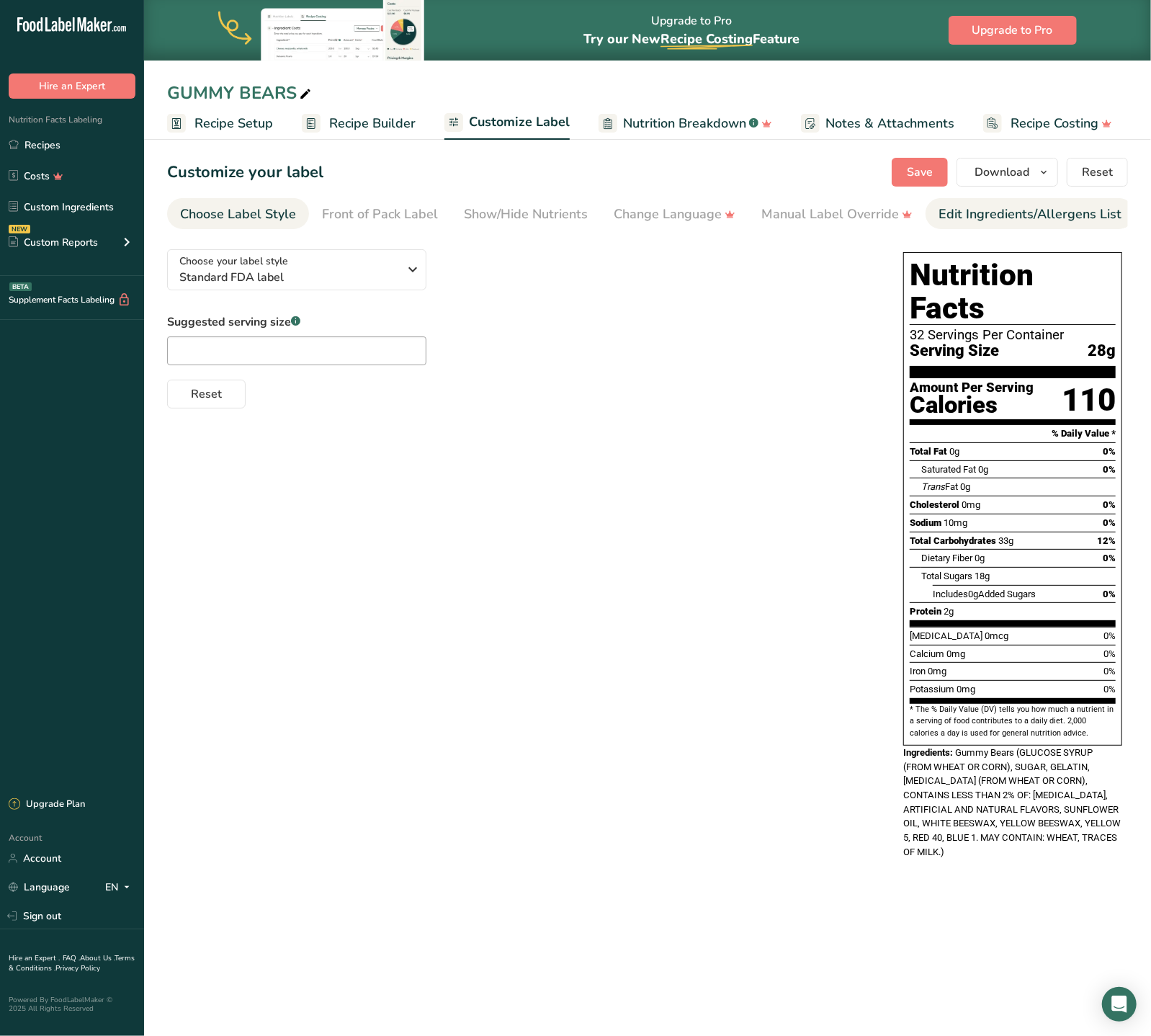
click at [998, 210] on div "Edit Ingredients/Allergens List" at bounding box center [1030, 214] width 183 height 19
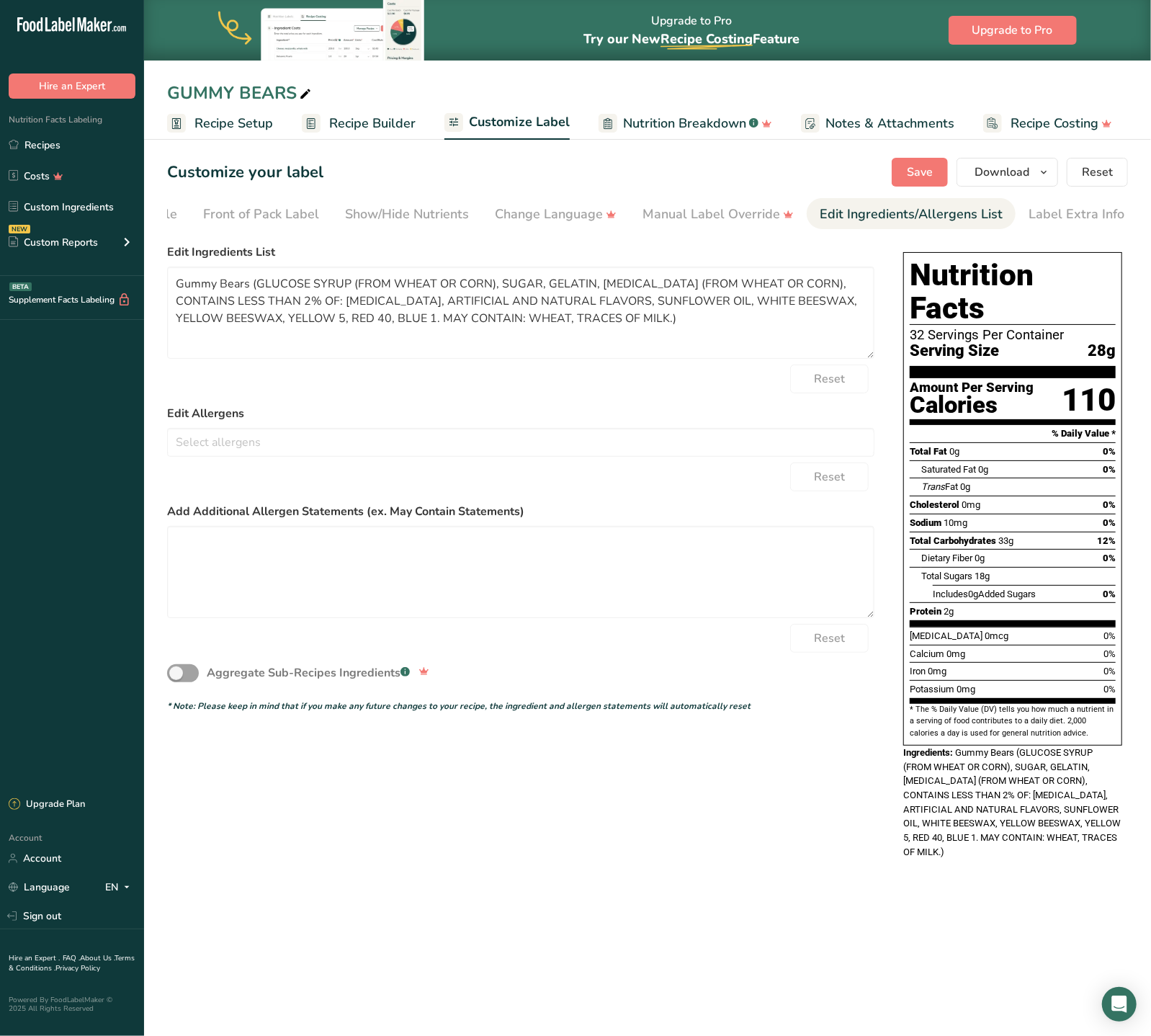
scroll to position [0, 119]
drag, startPoint x: 253, startPoint y: 282, endPoint x: 103, endPoint y: 270, distance: 150.5
click at [167, 274] on textarea "Gummy Bears (GLUCOSE SYRUP (FROM WHEAT OR CORN), SUGAR, GELATIN, [MEDICAL_DATA]…" at bounding box center [520, 312] width 707 height 92
click at [546, 336] on textarea "GLUCOSE SYRUP (FROM WHEAT OR CORN), SUGAR, GELATIN, [MEDICAL_DATA] (FROM WHEAT …" at bounding box center [520, 312] width 707 height 92
type textarea "GLUCOSE SYRUP (FROM WHEAT OR CORN), SUGAR, GELATIN, [MEDICAL_DATA] (FROM WHEAT …"
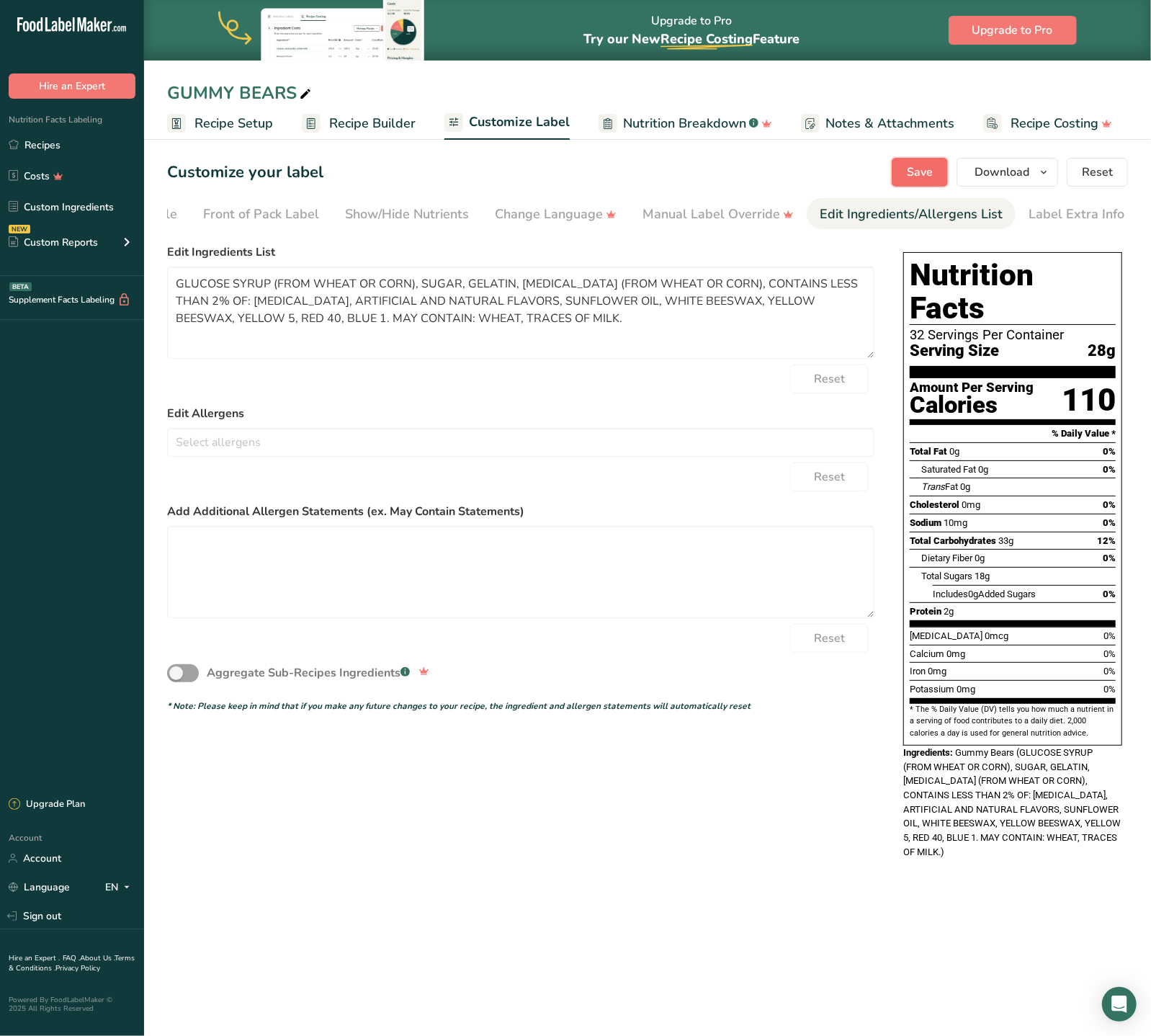
click at [933, 173] on span "Save" at bounding box center [920, 172] width 26 height 17
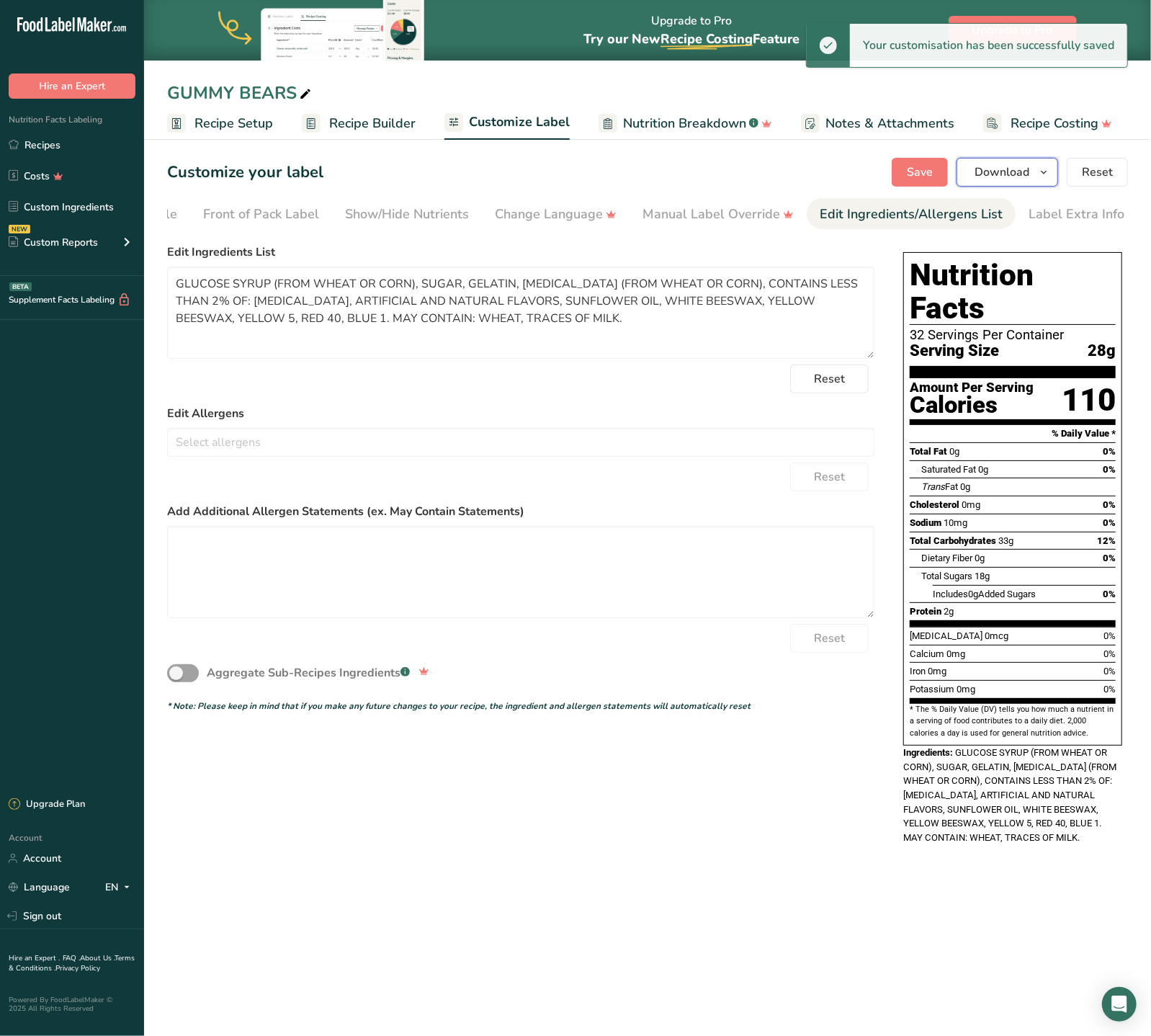
click at [999, 173] on span "Download" at bounding box center [1002, 172] width 55 height 17
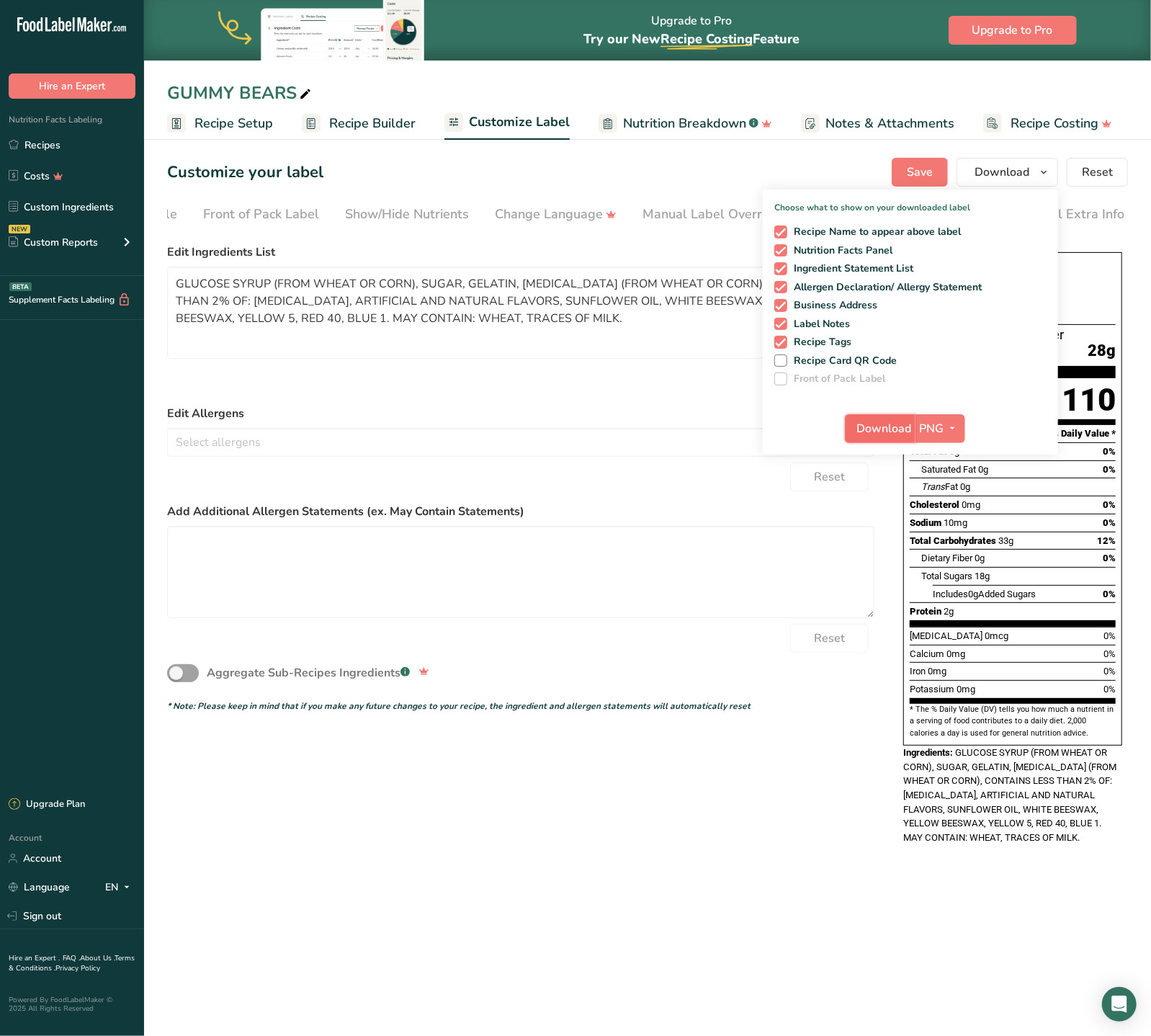
click at [878, 431] on span "Download" at bounding box center [885, 428] width 55 height 17
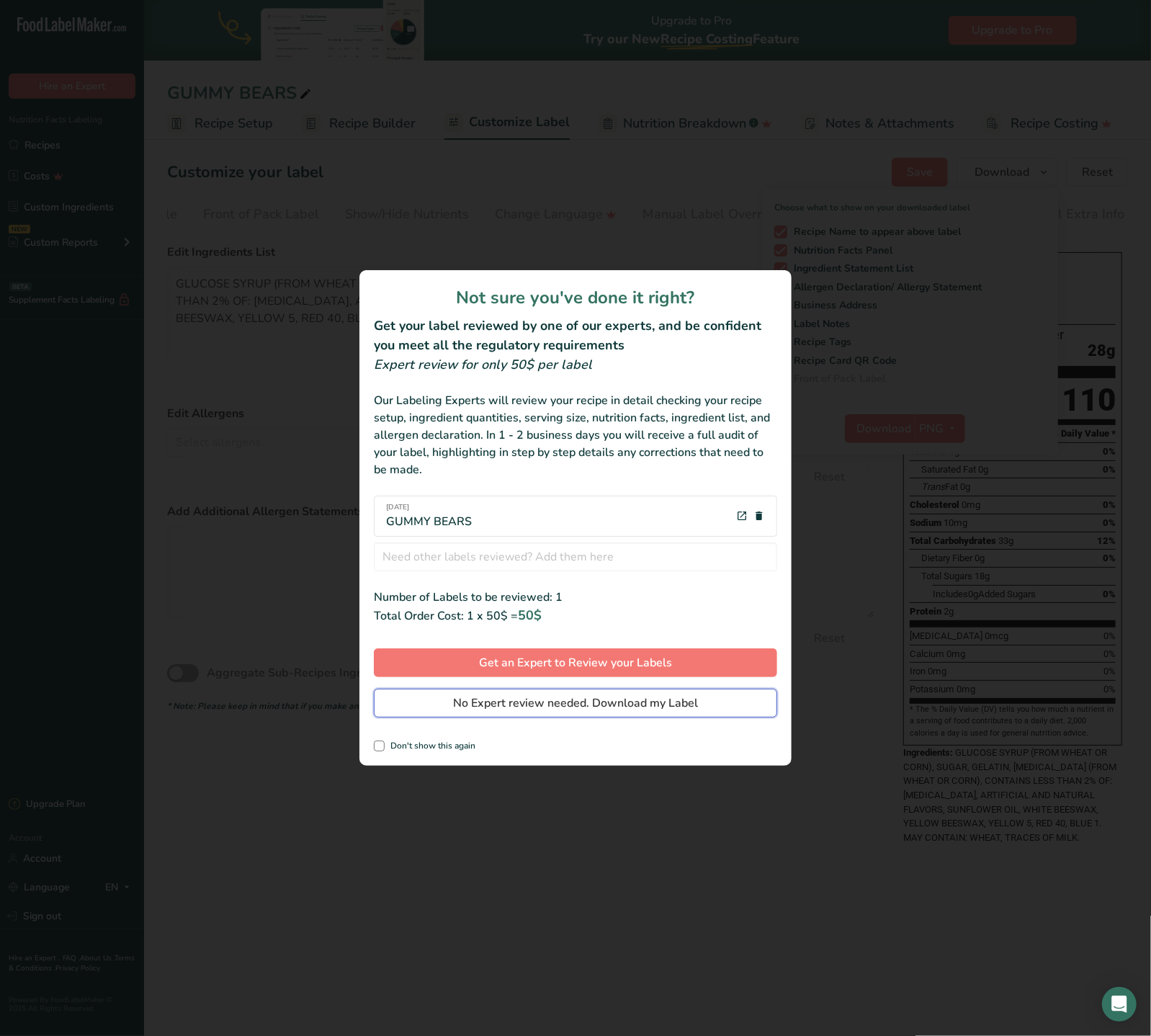
click at [493, 698] on span "No Expert review needed. Download my Label" at bounding box center [576, 703] width 245 height 17
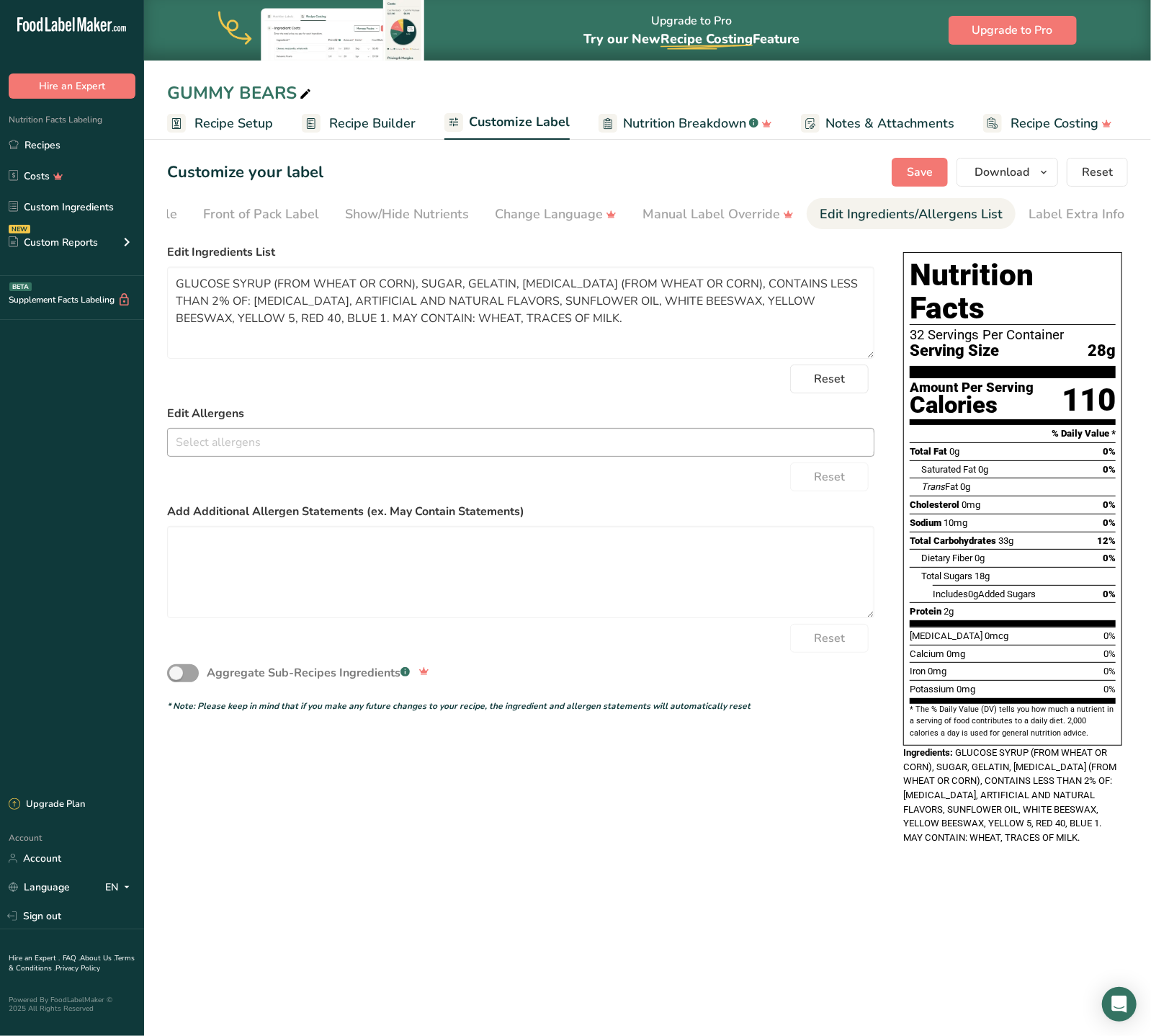
drag, startPoint x: 631, startPoint y: 452, endPoint x: 632, endPoint y: 445, distance: 7.1
click at [632, 452] on input "text" at bounding box center [520, 442] width 706 height 23
